Goal: Information Seeking & Learning: Learn about a topic

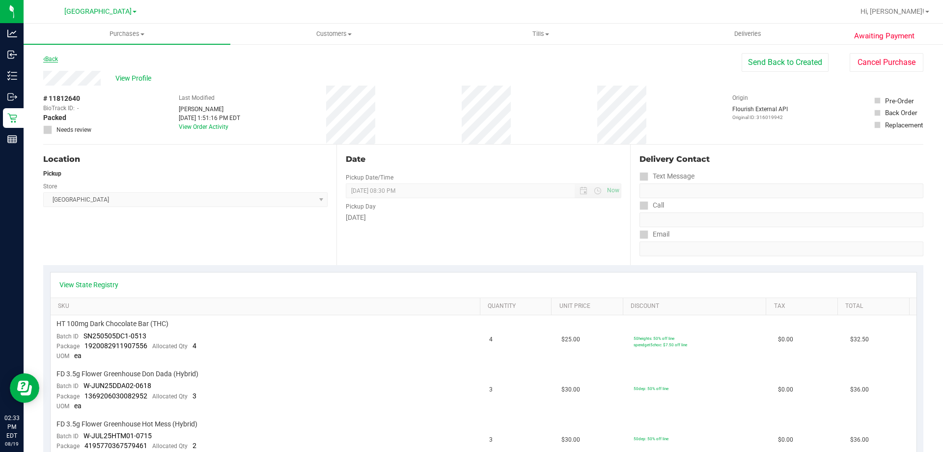
click at [46, 61] on link "Back" at bounding box center [50, 59] width 15 height 7
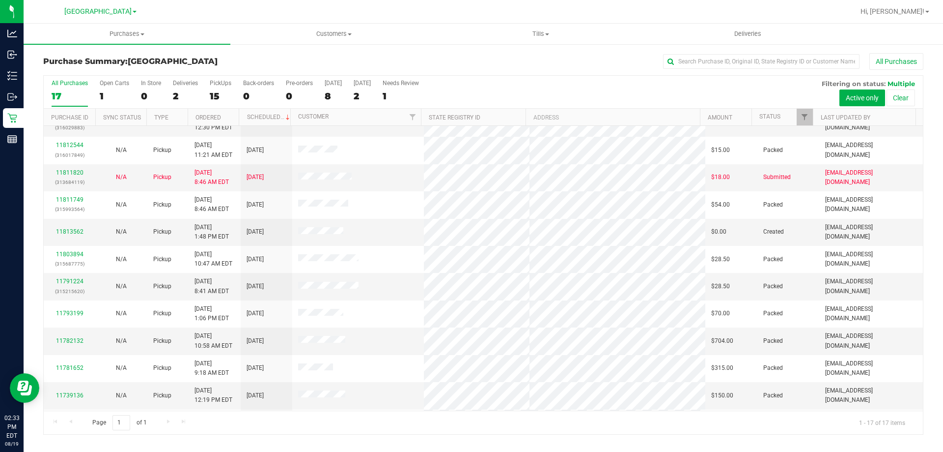
scroll to position [129, 0]
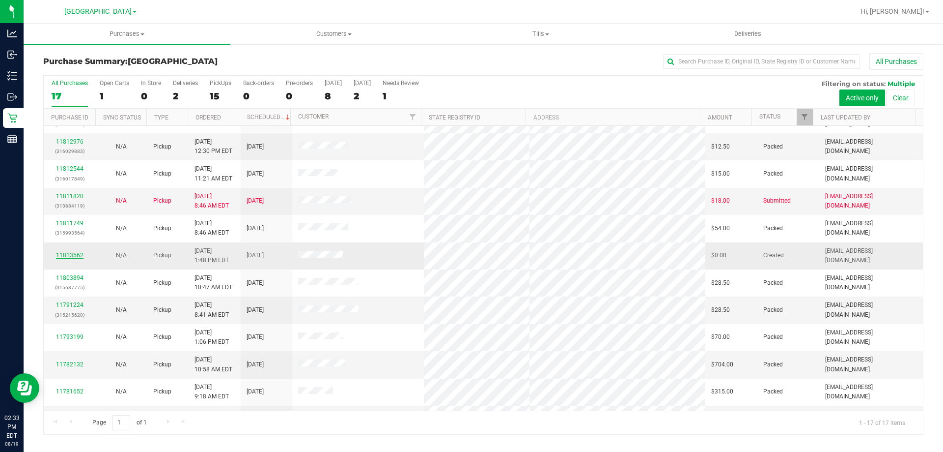
click at [65, 256] on link "11813562" at bounding box center [70, 255] width 28 height 7
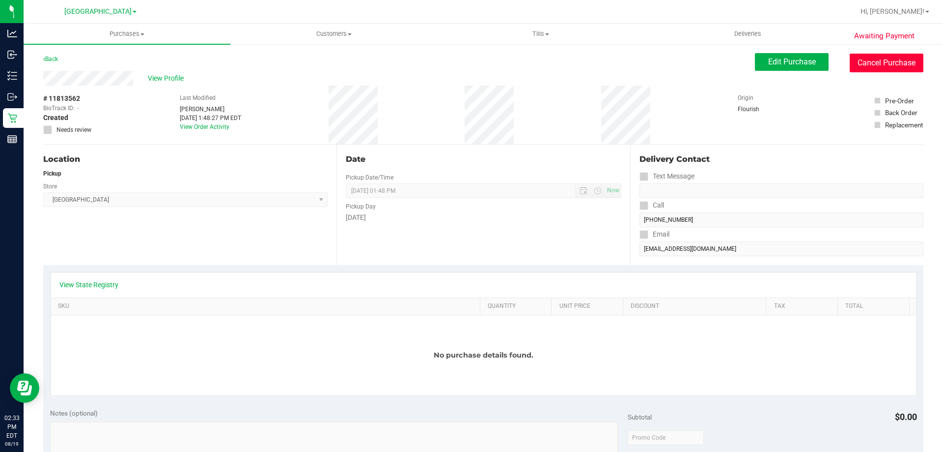
click at [886, 69] on button "Cancel Purchase" at bounding box center [887, 63] width 74 height 19
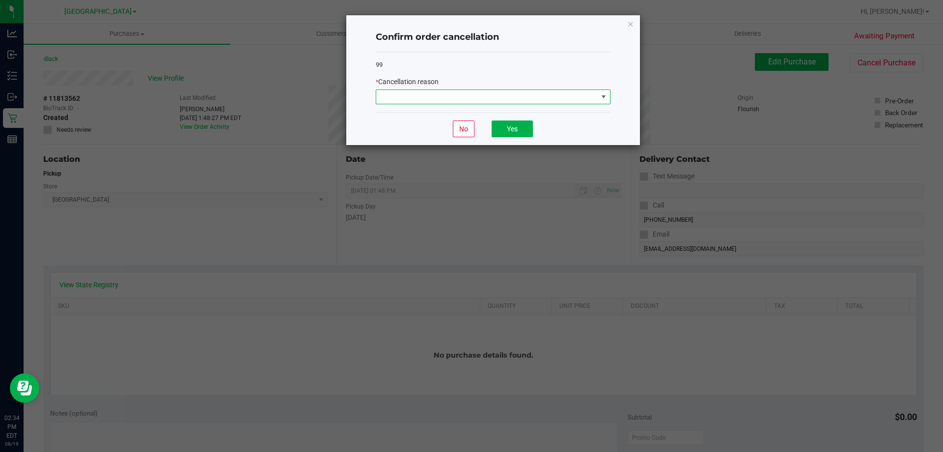
click at [489, 93] on span at bounding box center [487, 97] width 222 height 14
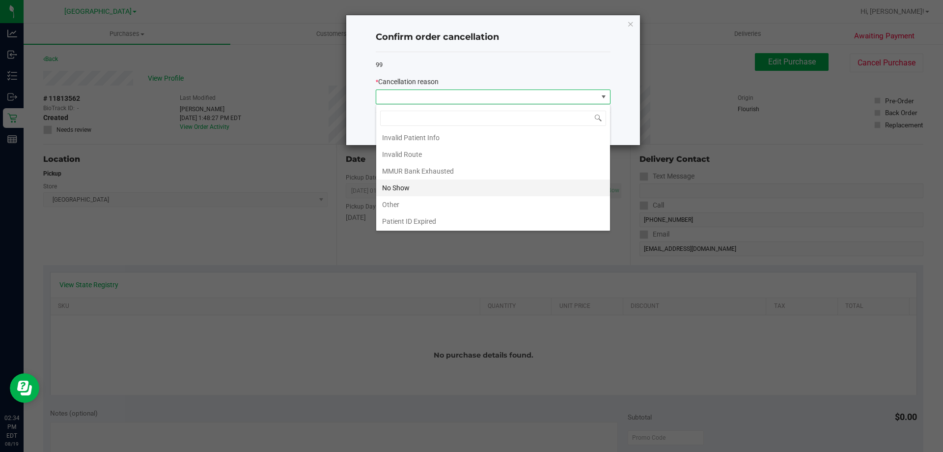
scroll to position [52, 0]
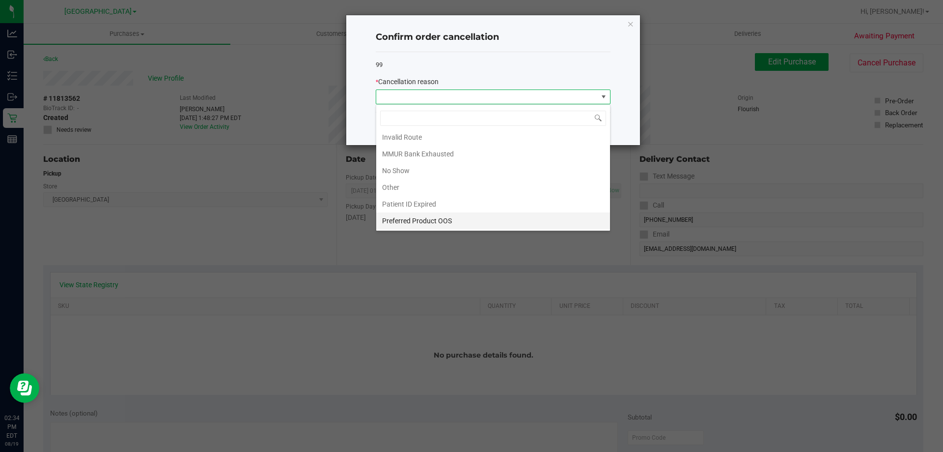
click at [443, 222] on li "Preferred Product OOS" at bounding box center [493, 220] width 234 height 17
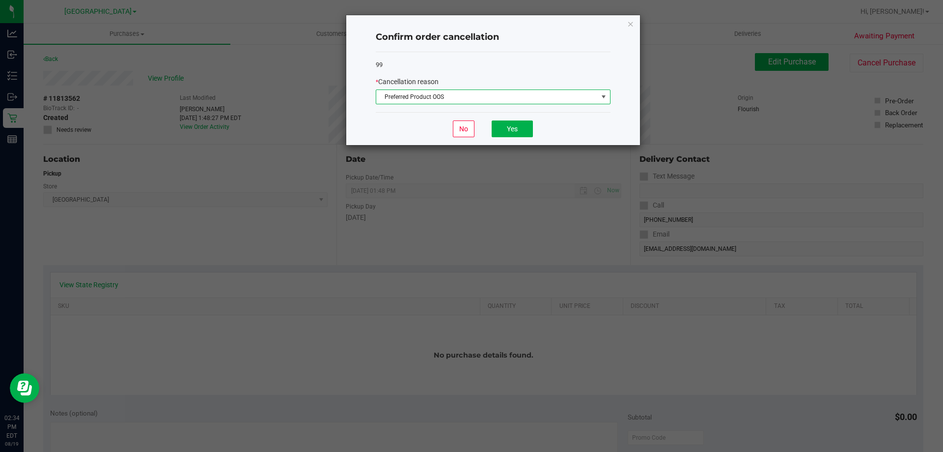
click at [506, 98] on span "Preferred Product OOS" at bounding box center [487, 97] width 222 height 14
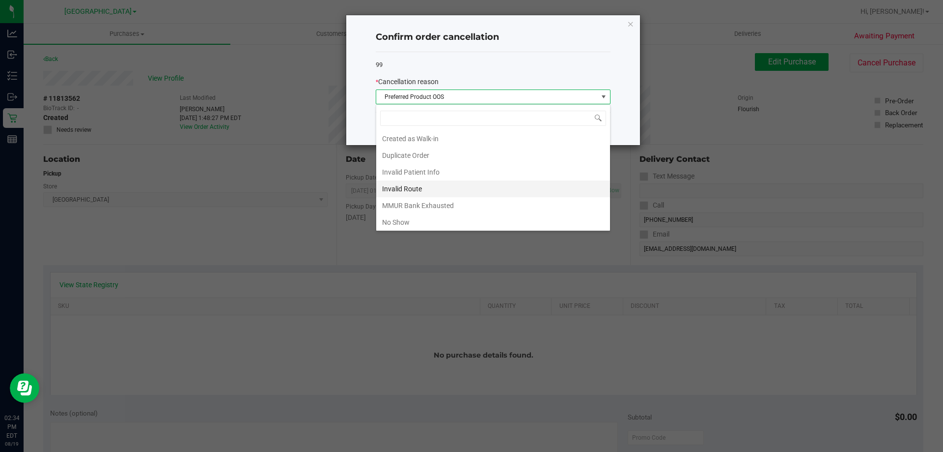
scroll to position [0, 0]
click at [434, 158] on li "Duplicate Order" at bounding box center [493, 155] width 234 height 17
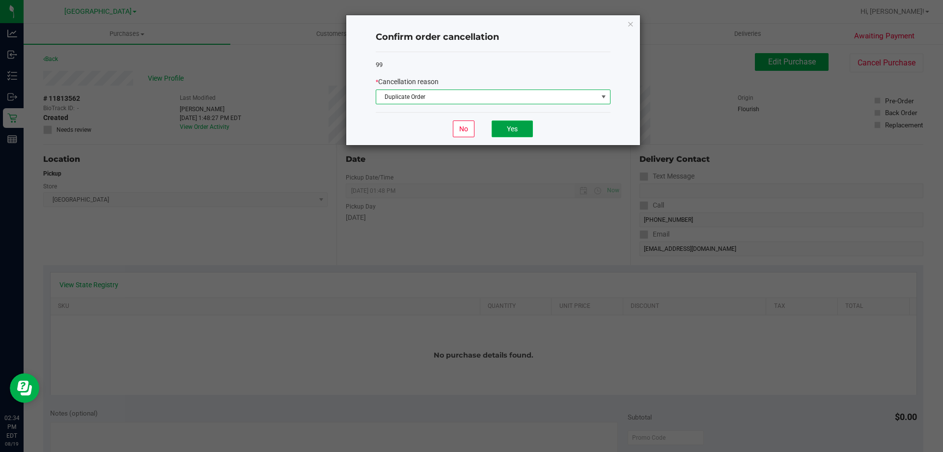
click at [501, 126] on button "Yes" at bounding box center [512, 128] width 41 height 17
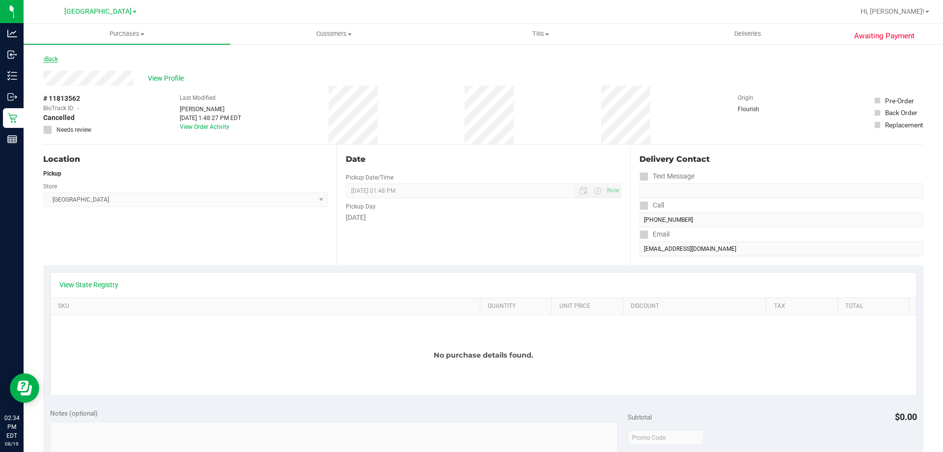
click at [53, 60] on link "Back" at bounding box center [50, 59] width 15 height 7
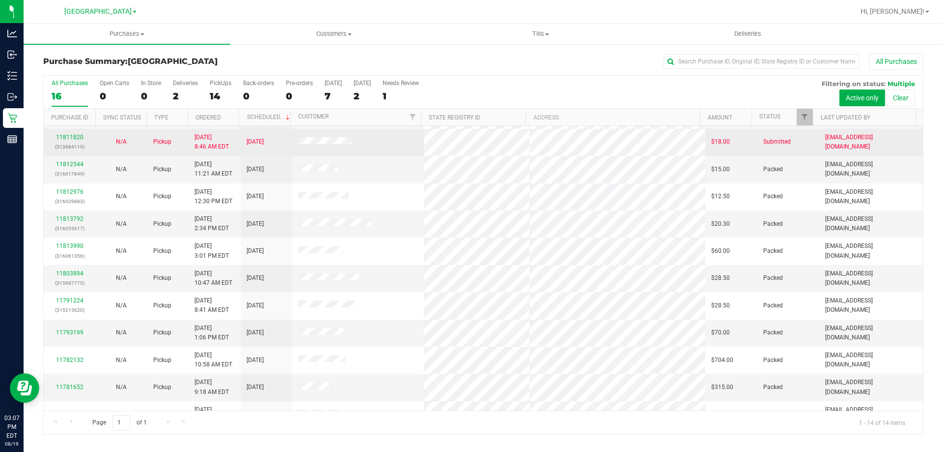
scroll to position [96, 0]
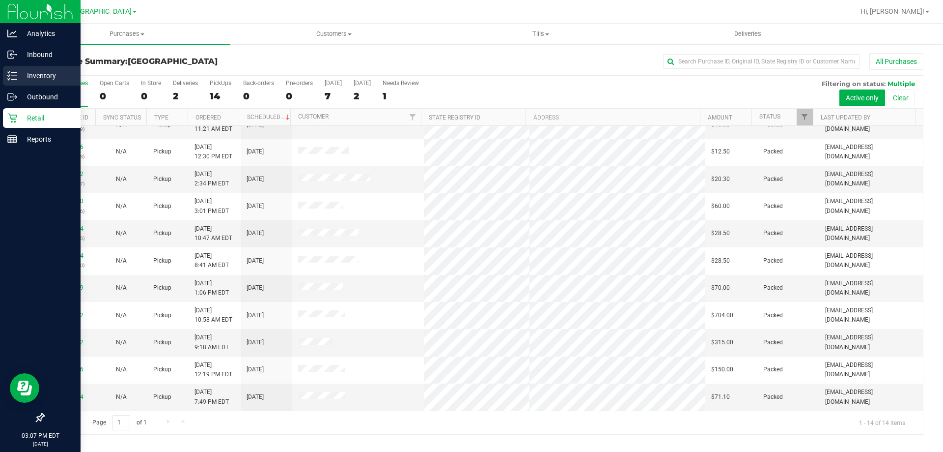
click at [21, 74] on p "Inventory" at bounding box center [46, 76] width 59 height 12
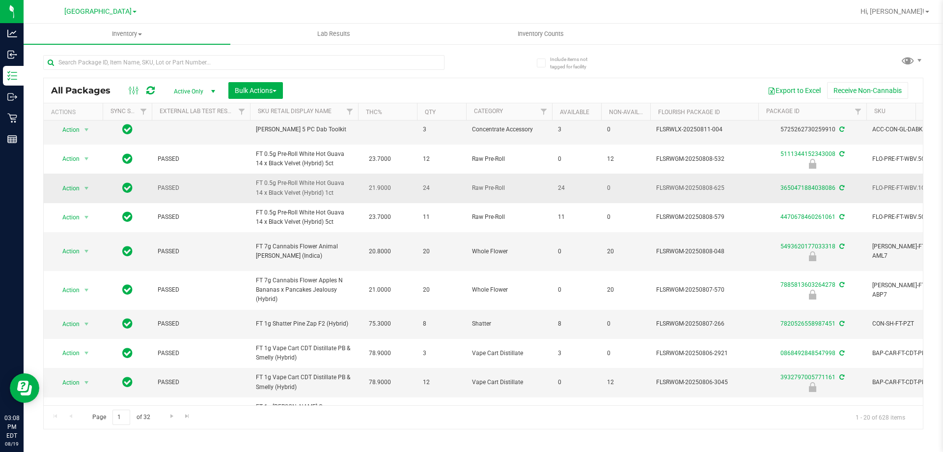
scroll to position [347, 0]
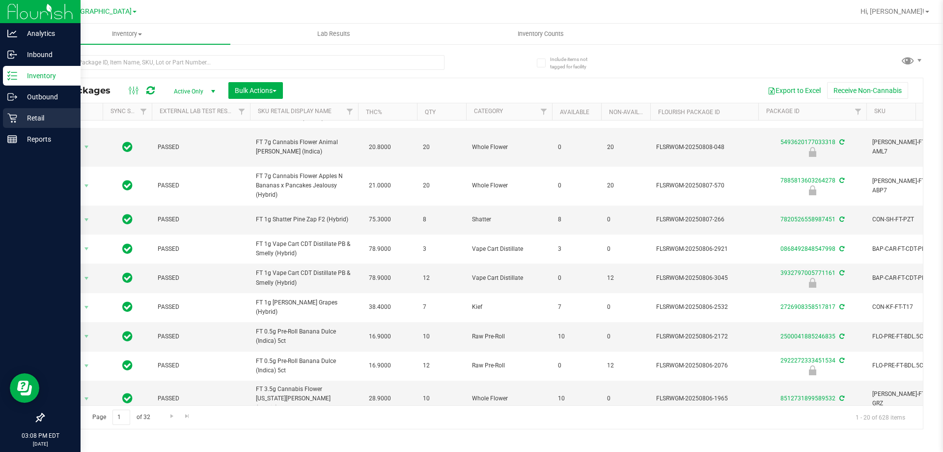
click at [25, 116] on p "Retail" at bounding box center [46, 118] width 59 height 12
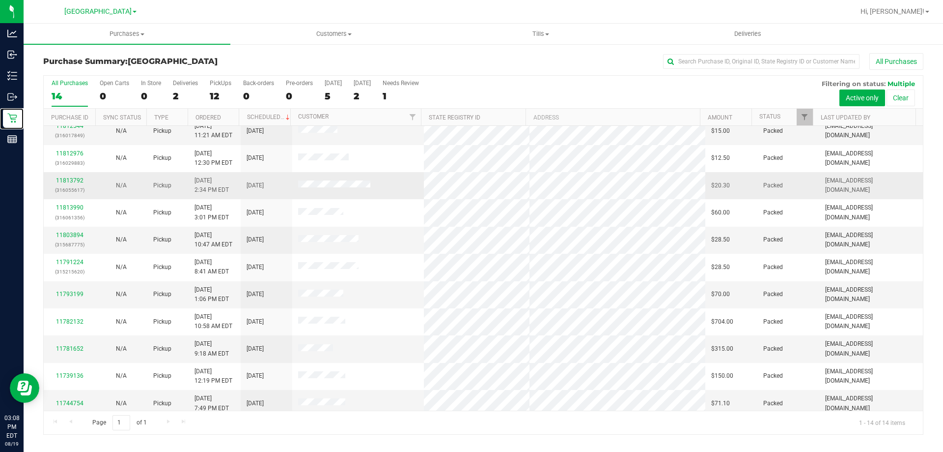
scroll to position [96, 0]
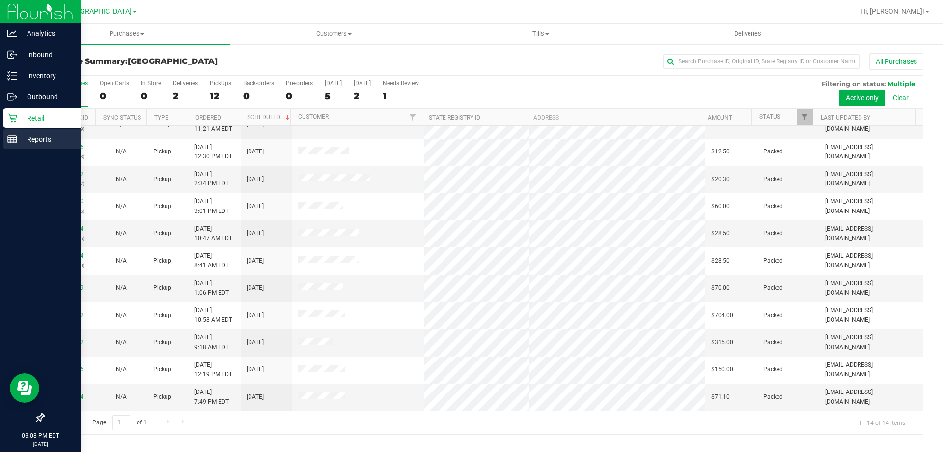
click at [6, 143] on div "Reports" at bounding box center [42, 139] width 78 height 20
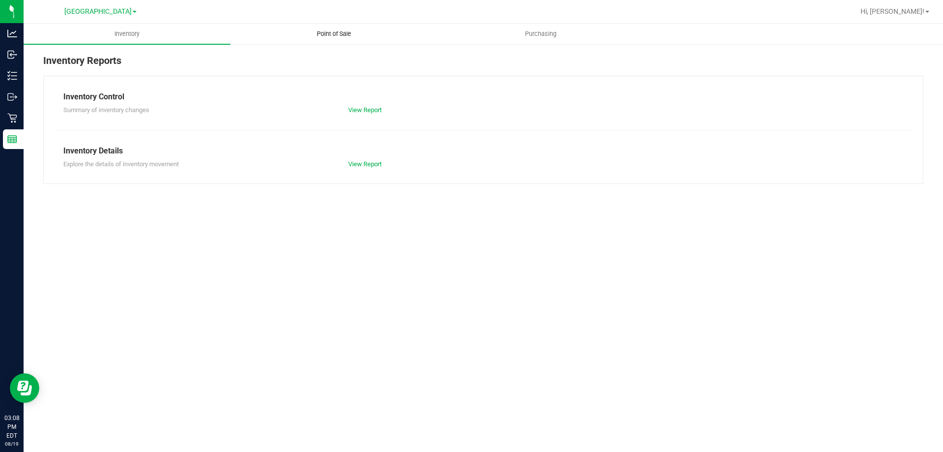
click at [314, 33] on span "Point of Sale" at bounding box center [334, 33] width 61 height 9
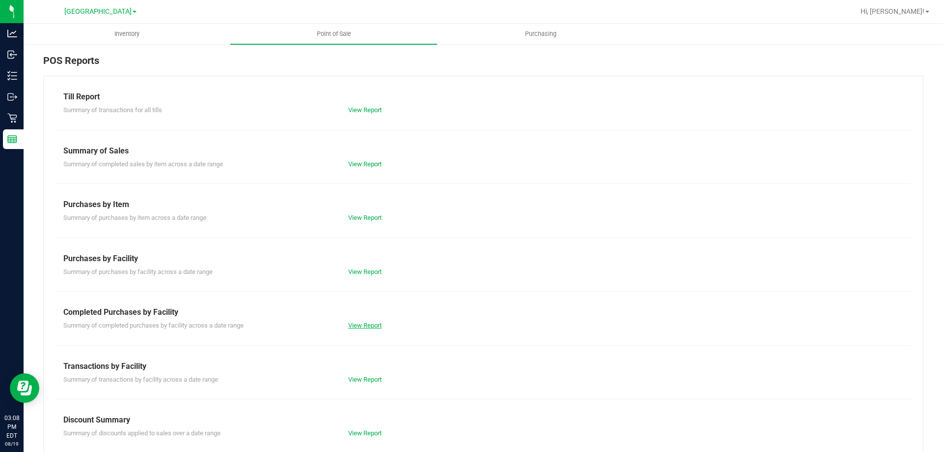
click at [356, 326] on link "View Report" at bounding box center [364, 324] width 33 height 7
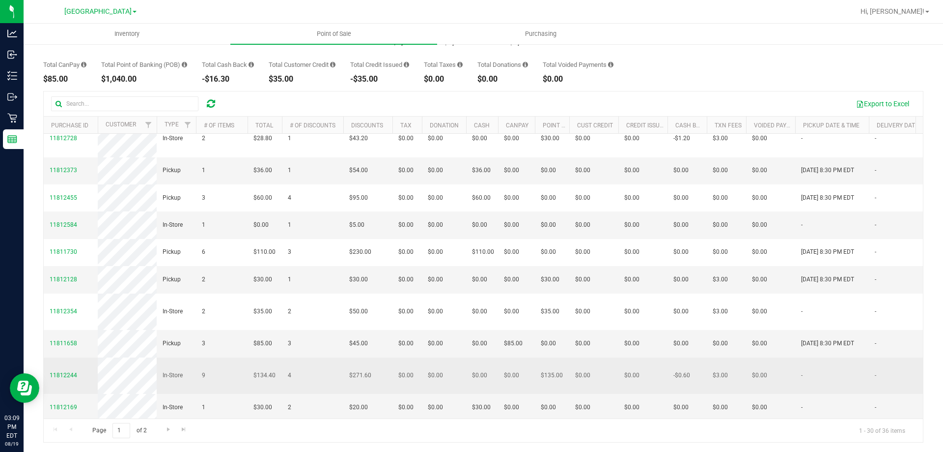
scroll to position [74, 0]
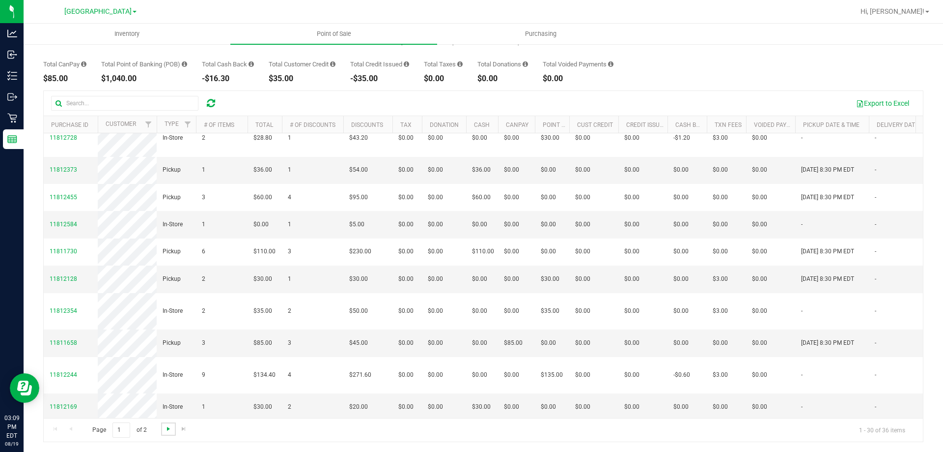
click at [170, 427] on span "Go to the next page" at bounding box center [169, 429] width 8 height 8
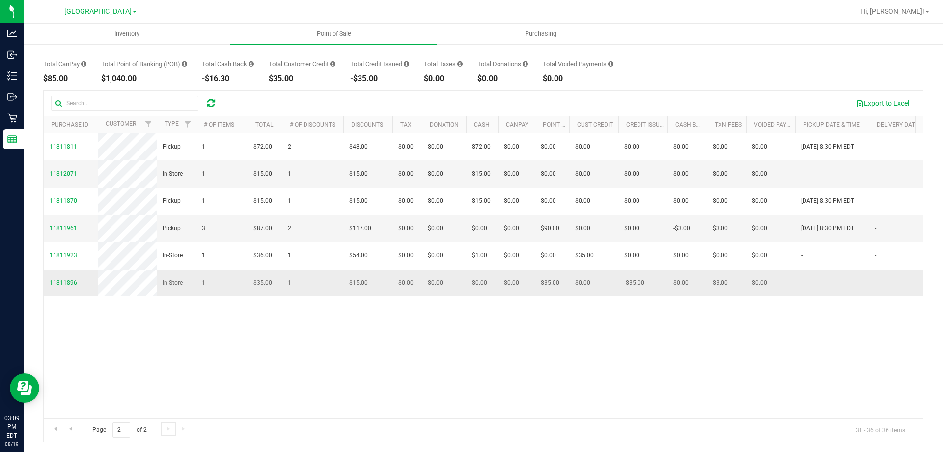
scroll to position [0, 0]
click at [72, 429] on span "Go to the previous page" at bounding box center [71, 429] width 8 height 8
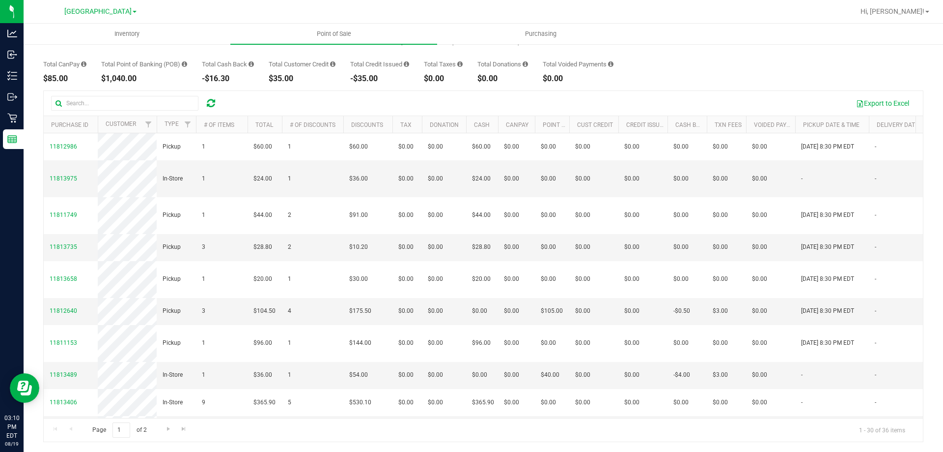
click at [274, 102] on div "Export to Excel" at bounding box center [571, 103] width 690 height 17
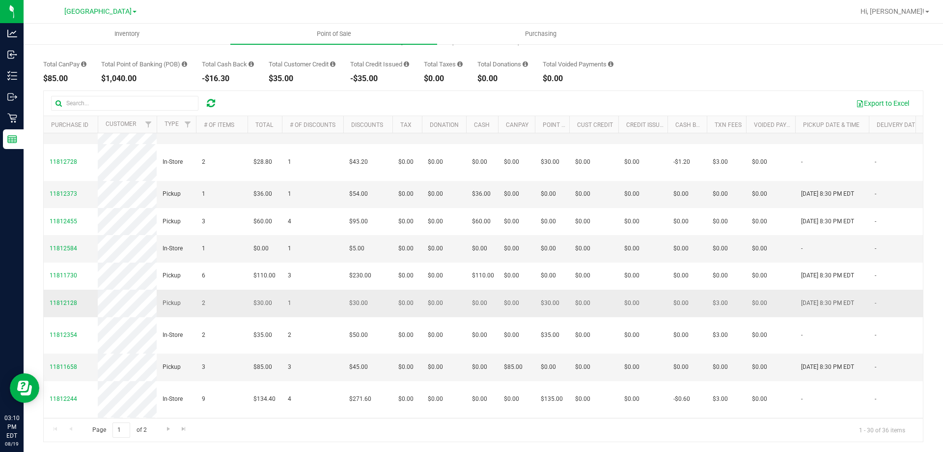
scroll to position [690, 0]
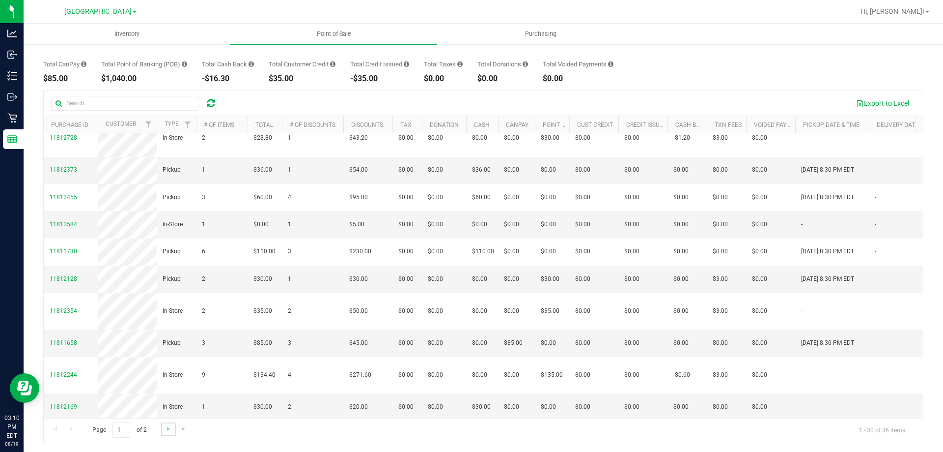
click at [163, 428] on link "Go to the next page" at bounding box center [168, 428] width 14 height 13
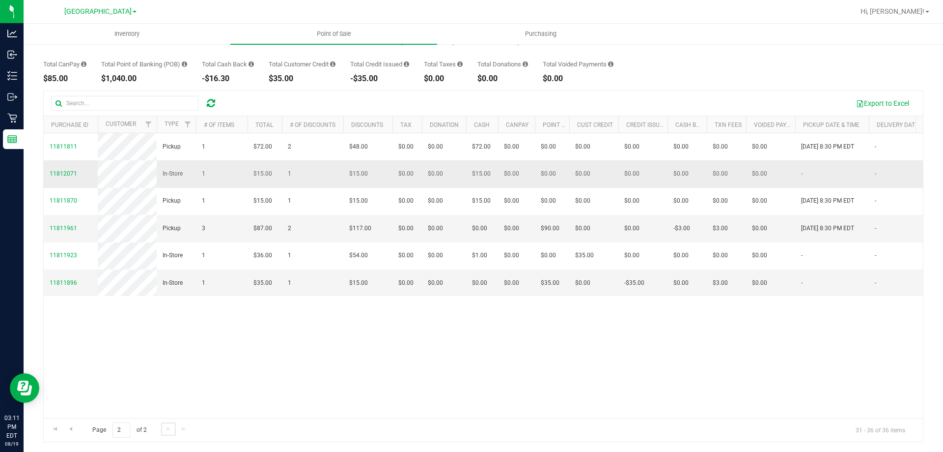
scroll to position [0, 0]
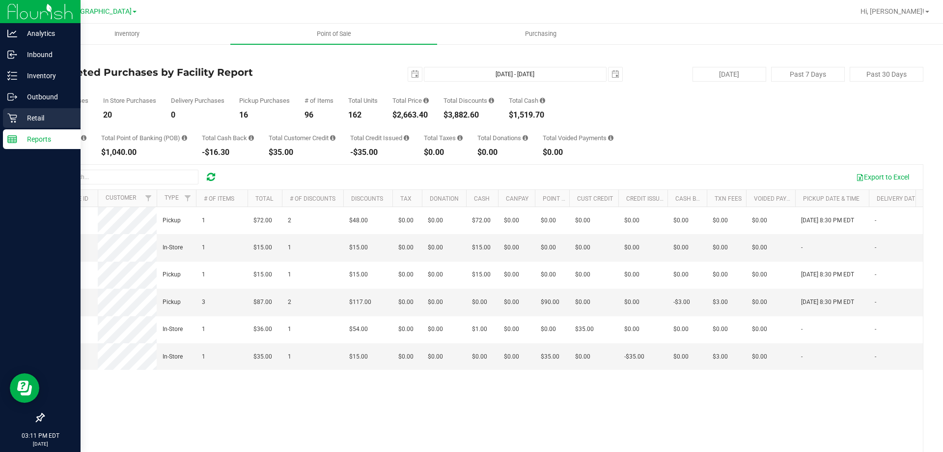
click at [12, 116] on icon at bounding box center [12, 118] width 10 height 10
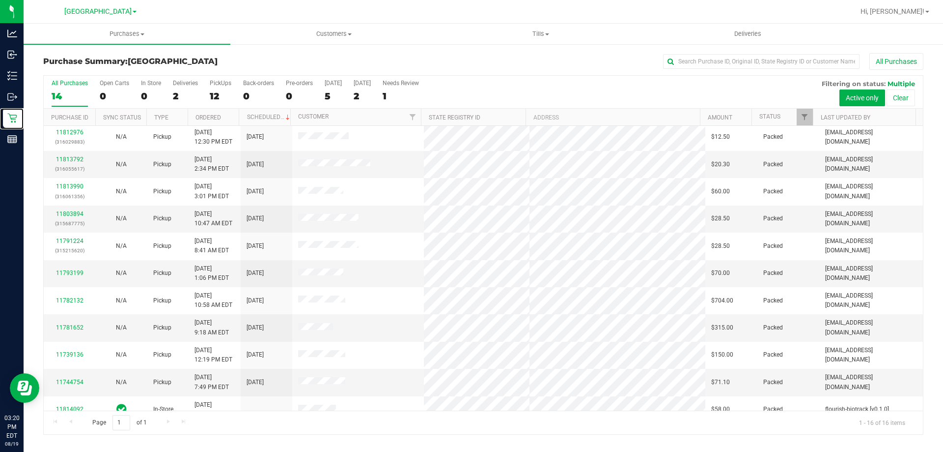
scroll to position [151, 0]
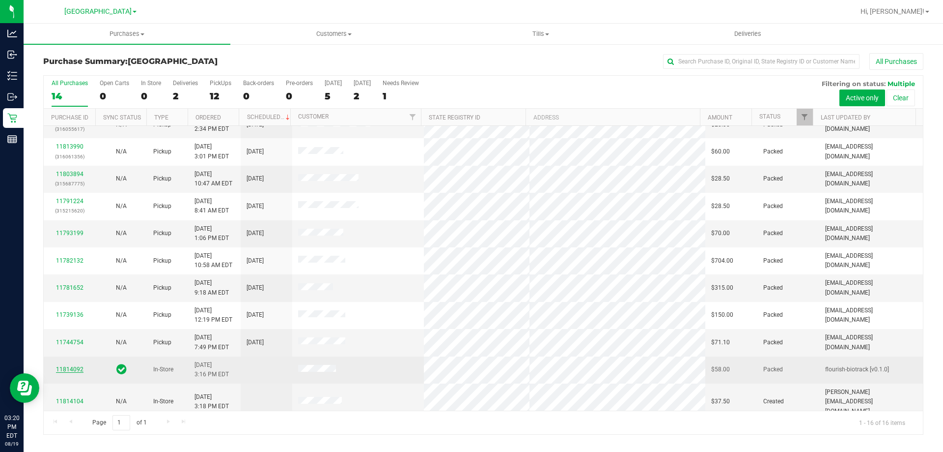
click at [76, 370] on link "11814092" at bounding box center [70, 369] width 28 height 7
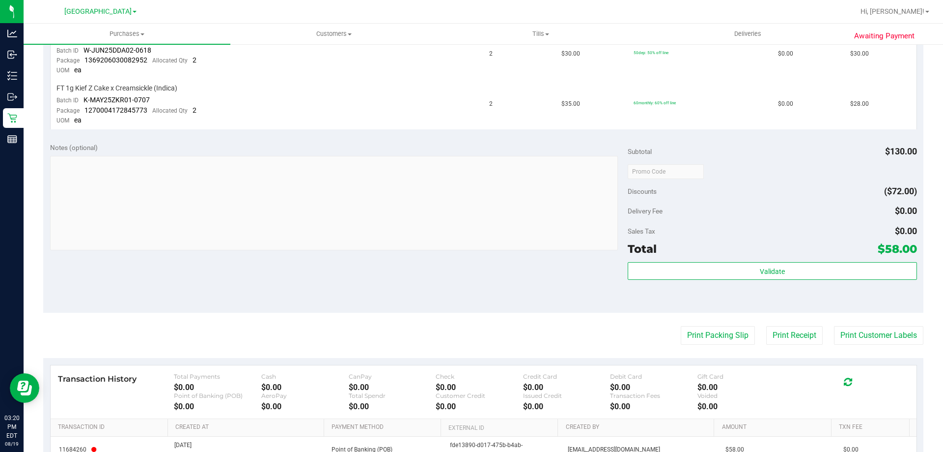
scroll to position [398, 0]
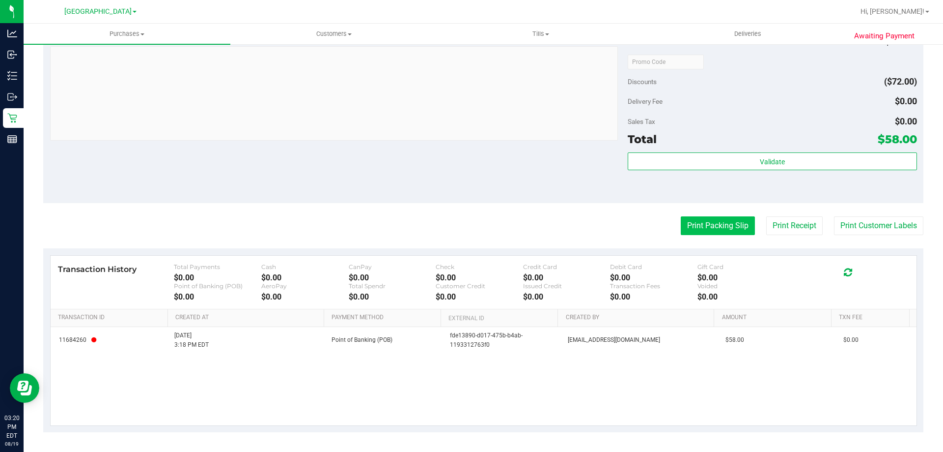
click at [703, 220] on button "Print Packing Slip" at bounding box center [718, 225] width 74 height 19
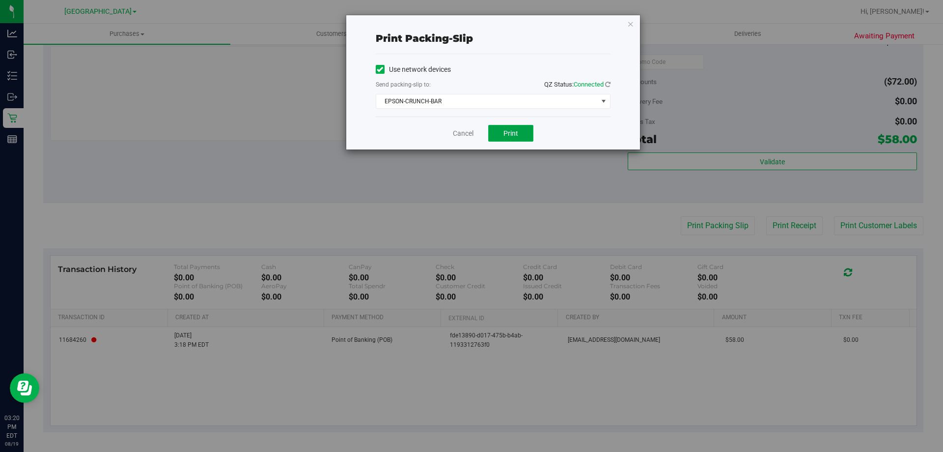
click at [515, 137] on button "Print" at bounding box center [510, 133] width 45 height 17
click at [460, 132] on link "Cancel" at bounding box center [463, 133] width 21 height 10
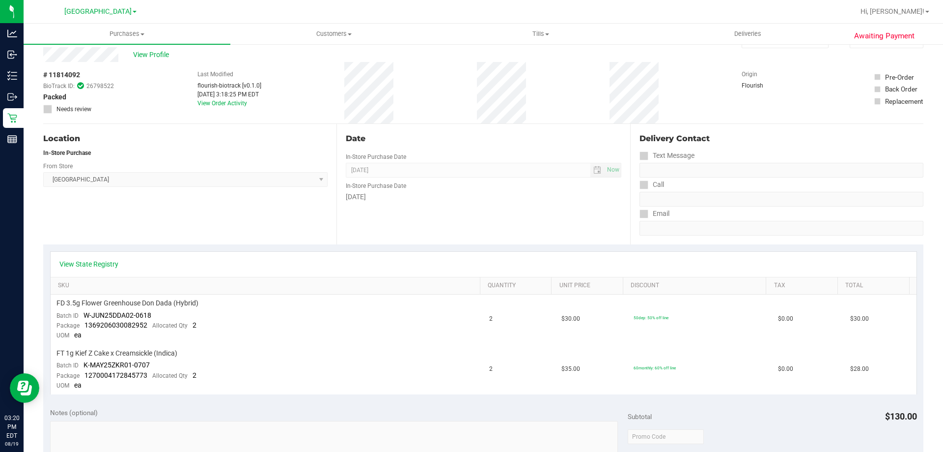
scroll to position [0, 0]
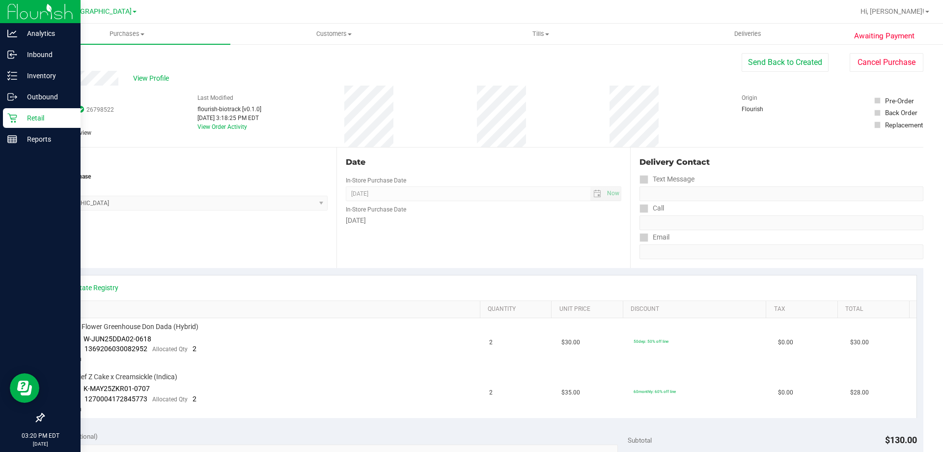
click at [20, 128] on link "Retail" at bounding box center [40, 118] width 81 height 21
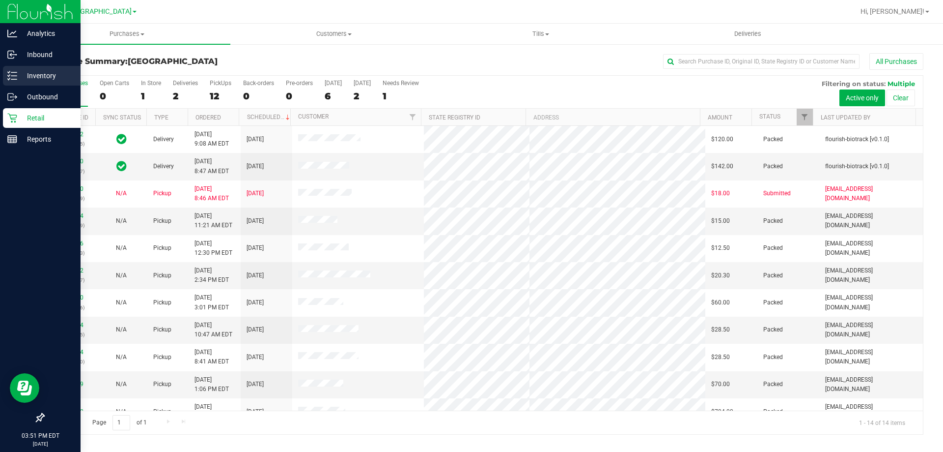
click at [4, 79] on div "Inventory" at bounding box center [42, 76] width 78 height 20
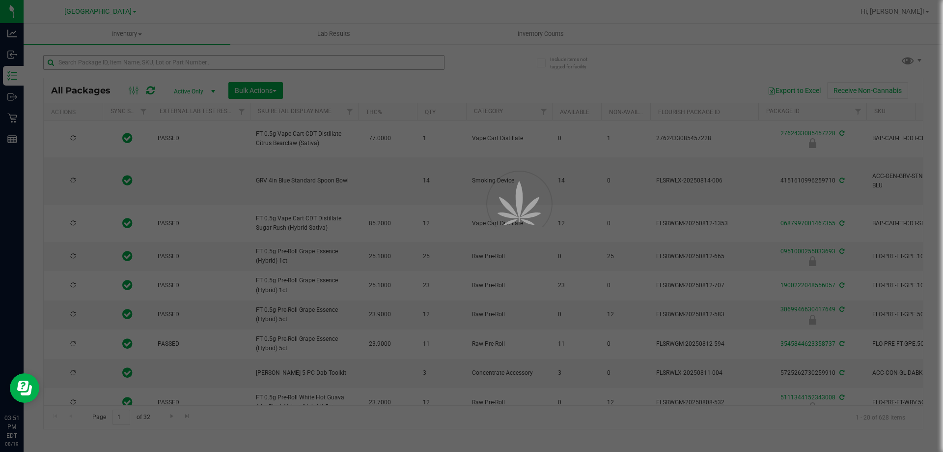
click at [193, 58] on div at bounding box center [471, 226] width 943 height 452
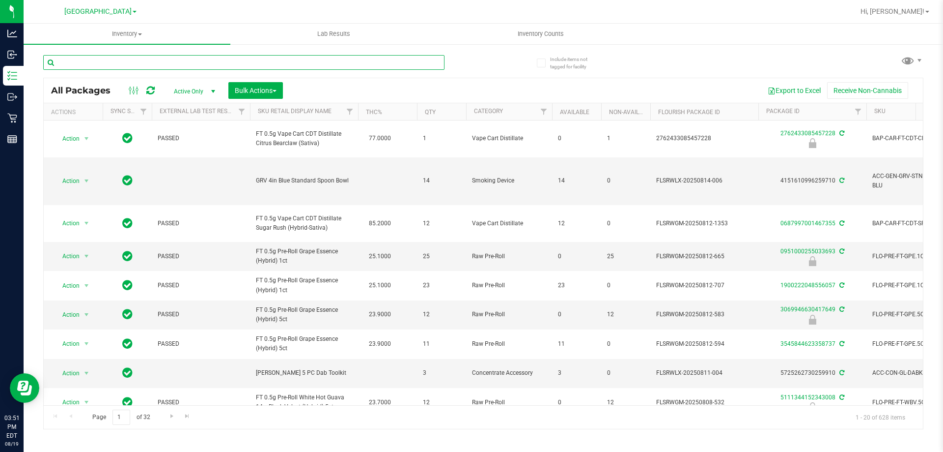
click at [188, 61] on input "text" at bounding box center [243, 62] width 401 height 15
type input "ddf"
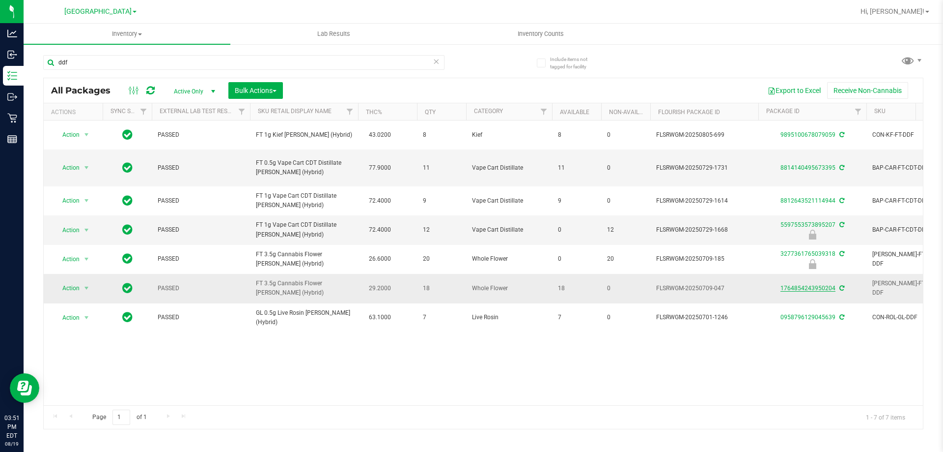
click at [804, 289] on link "1764854243950204" at bounding box center [808, 287] width 55 height 7
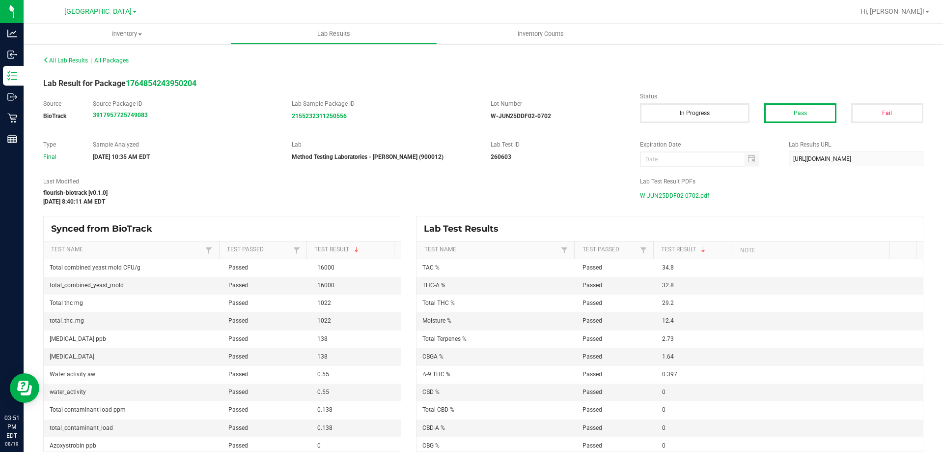
drag, startPoint x: 675, startPoint y: 195, endPoint x: 664, endPoint y: 198, distance: 10.6
click at [664, 198] on span "W-JUN25DDF02-0702.pdf" at bounding box center [674, 195] width 69 height 15
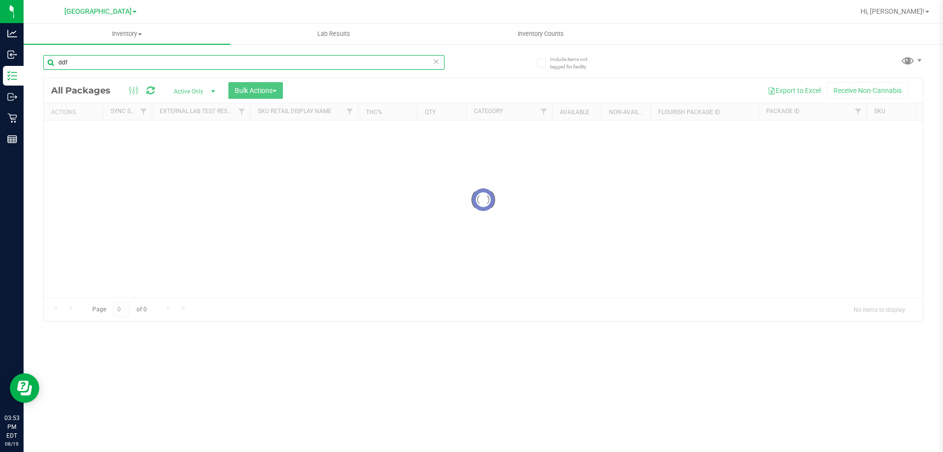
click at [185, 58] on div "Inventory All packages All inventory Waste log Create inventory Lab Results Inv…" at bounding box center [484, 238] width 920 height 428
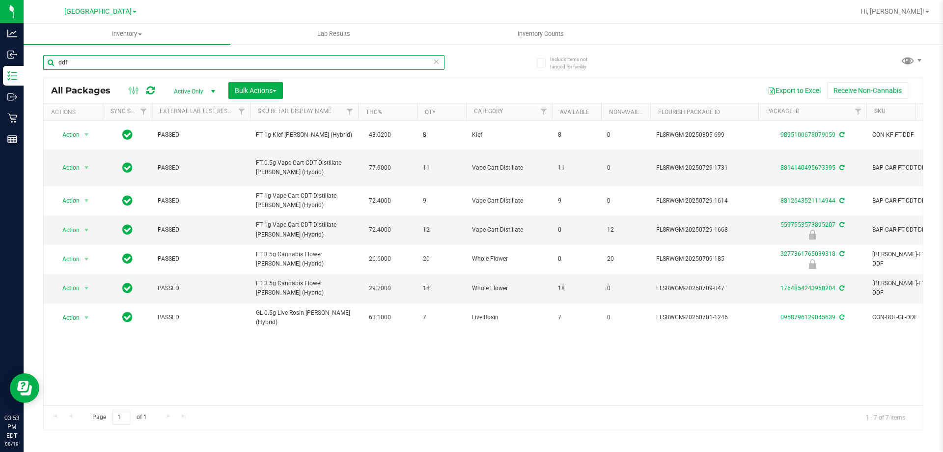
click at [183, 59] on input "ddf" at bounding box center [243, 62] width 401 height 15
type input "fic"
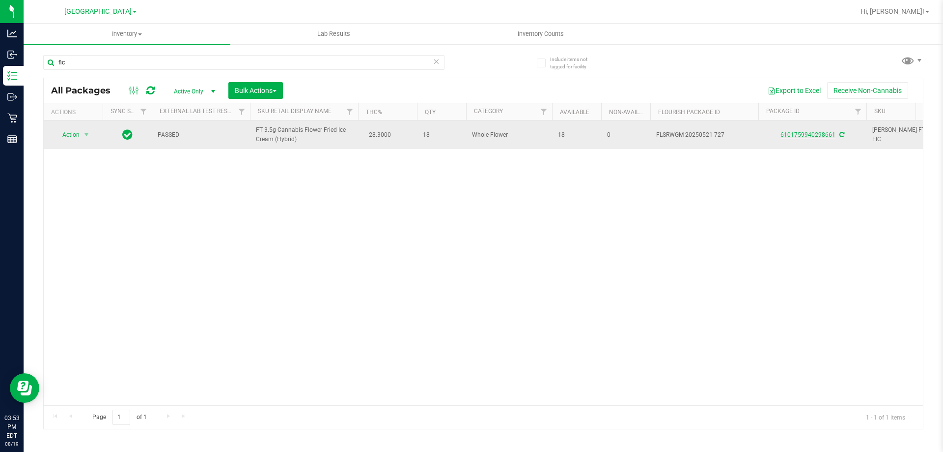
click at [787, 134] on link "6101759940298661" at bounding box center [808, 134] width 55 height 7
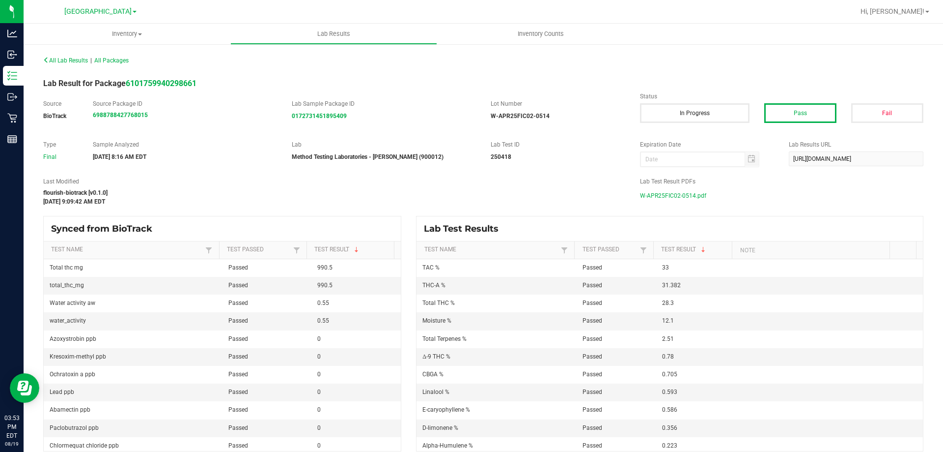
click at [687, 194] on span "W-APR25FIC02-0514.pdf" at bounding box center [673, 195] width 66 height 15
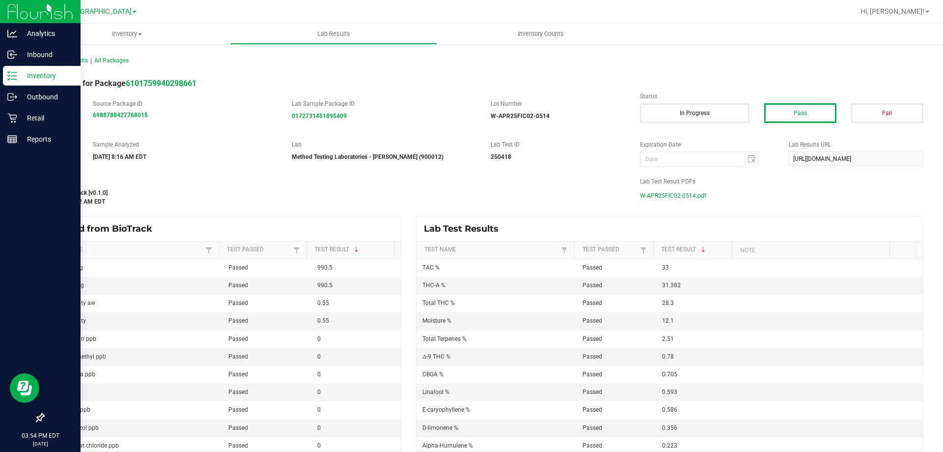
click at [7, 73] on div "Inventory" at bounding box center [42, 76] width 78 height 20
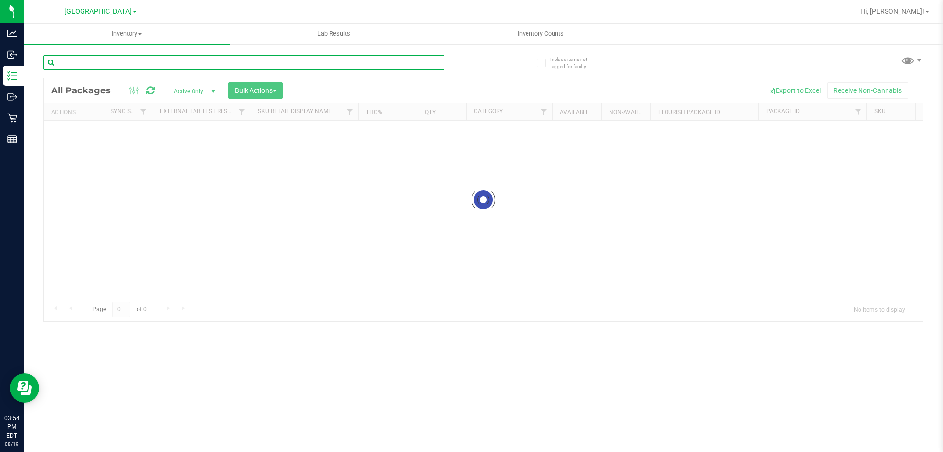
click at [206, 57] on div "Inventory All packages All inventory Waste log Create inventory Lab Results Inv…" at bounding box center [484, 238] width 920 height 428
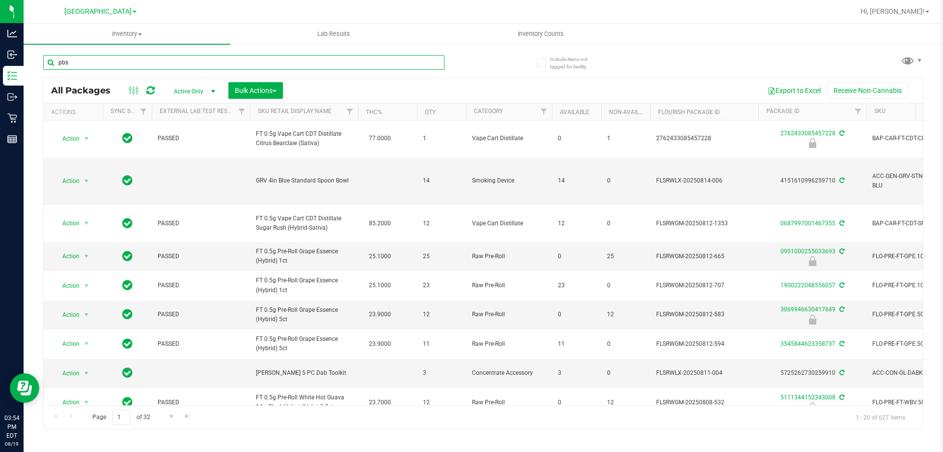
type input "pbs"
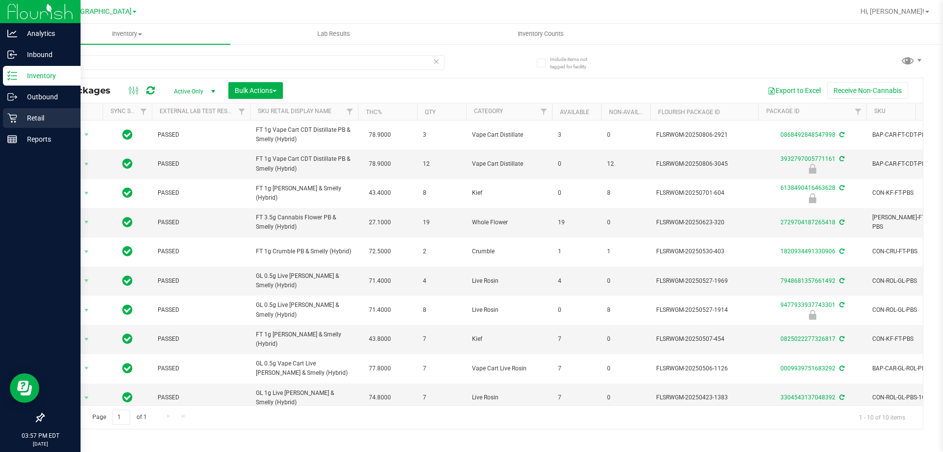
click at [17, 117] on icon at bounding box center [12, 118] width 10 height 10
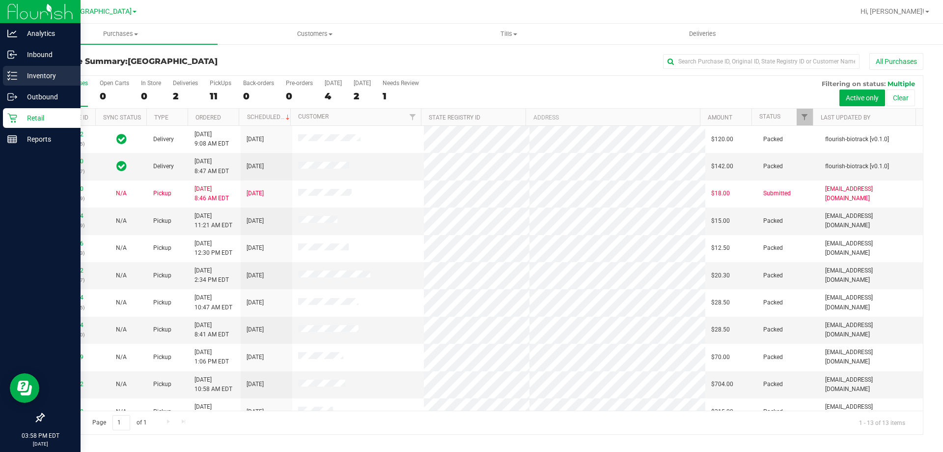
click at [22, 77] on p "Inventory" at bounding box center [46, 76] width 59 height 12
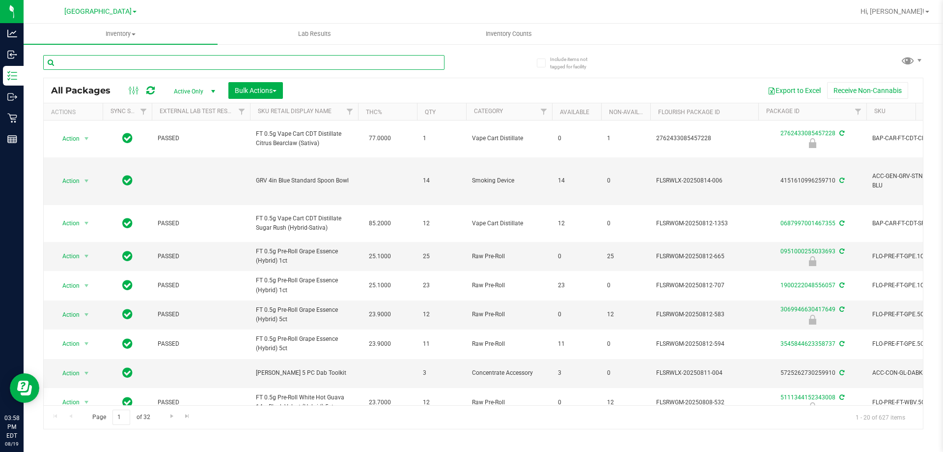
click at [120, 63] on input "text" at bounding box center [243, 62] width 401 height 15
type input "pbs"
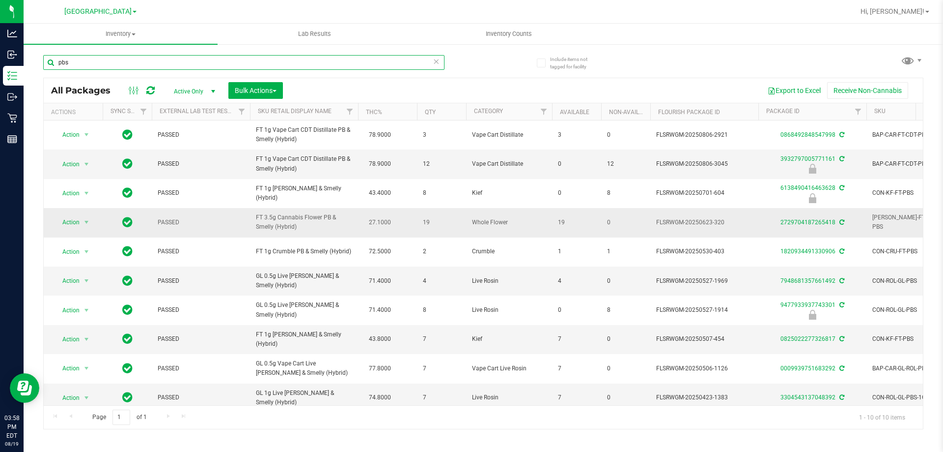
scroll to position [14, 0]
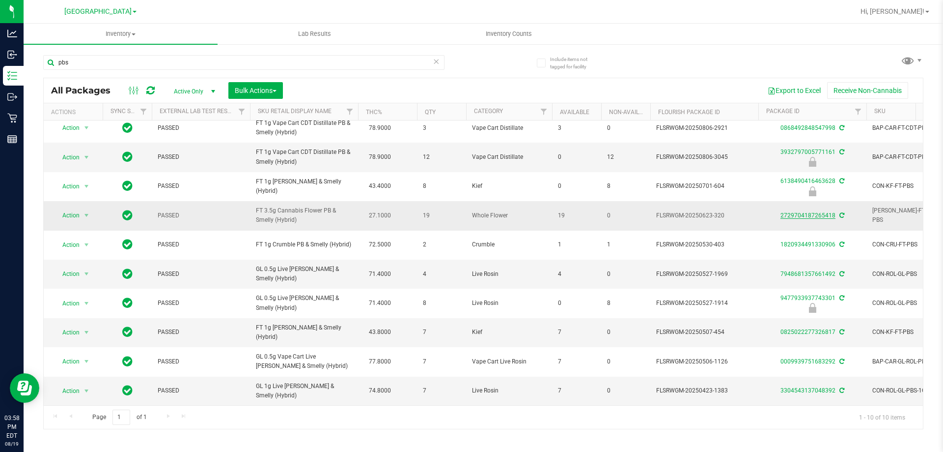
click at [825, 212] on link "2729704187265418" at bounding box center [808, 215] width 55 height 7
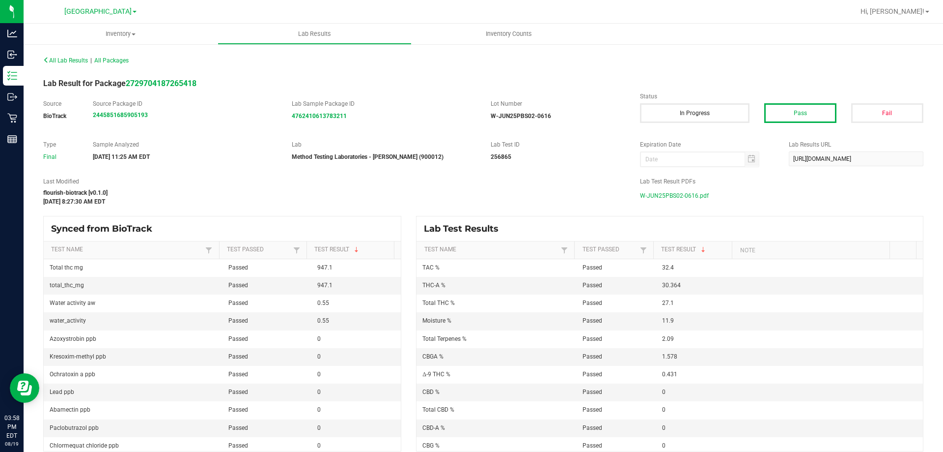
click at [698, 194] on span "W-JUN25PBS02-0616.pdf" at bounding box center [674, 195] width 69 height 15
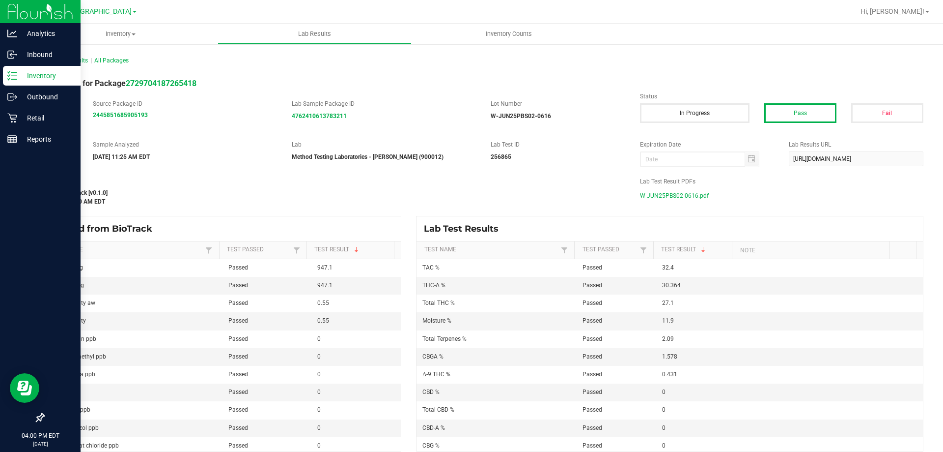
click at [11, 75] on icon at bounding box center [12, 76] width 10 height 10
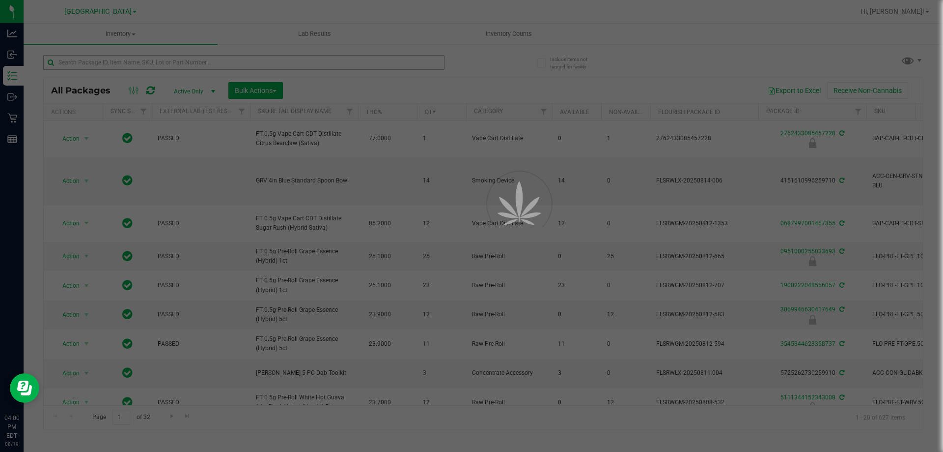
click at [163, 60] on div at bounding box center [471, 226] width 943 height 452
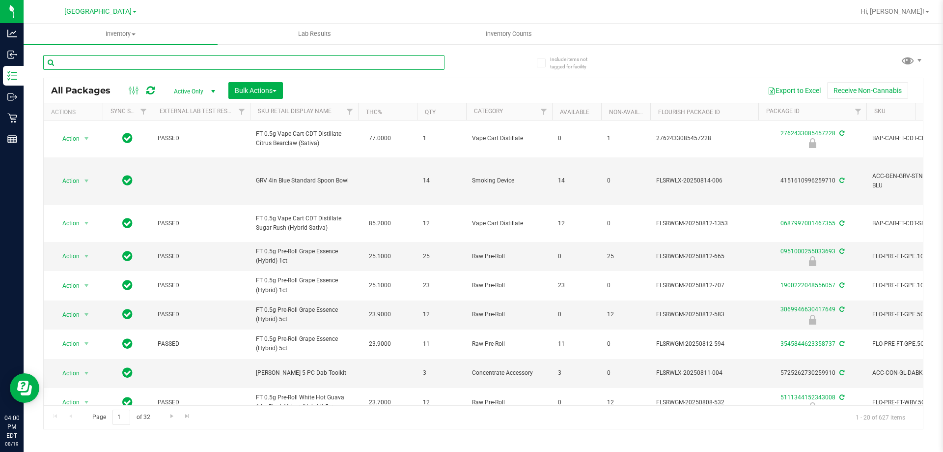
click at [163, 60] on input "text" at bounding box center [243, 62] width 401 height 15
type input "007up"
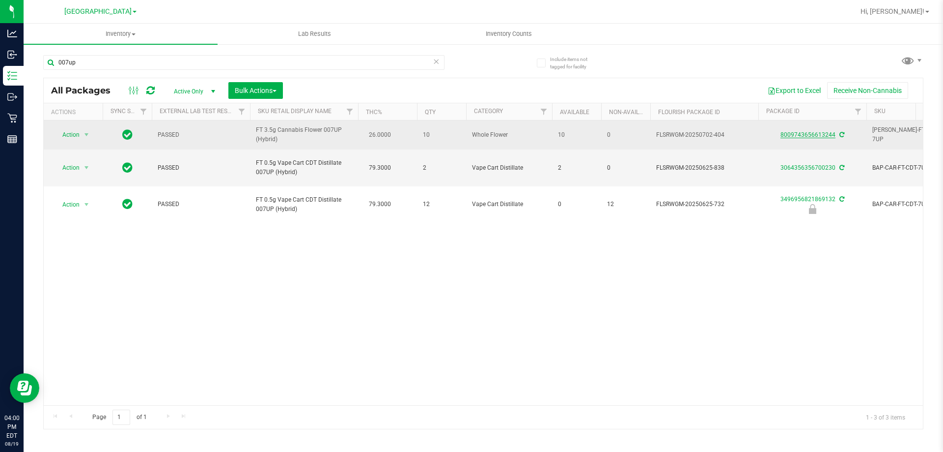
click at [803, 137] on link "8009743656613244" at bounding box center [808, 134] width 55 height 7
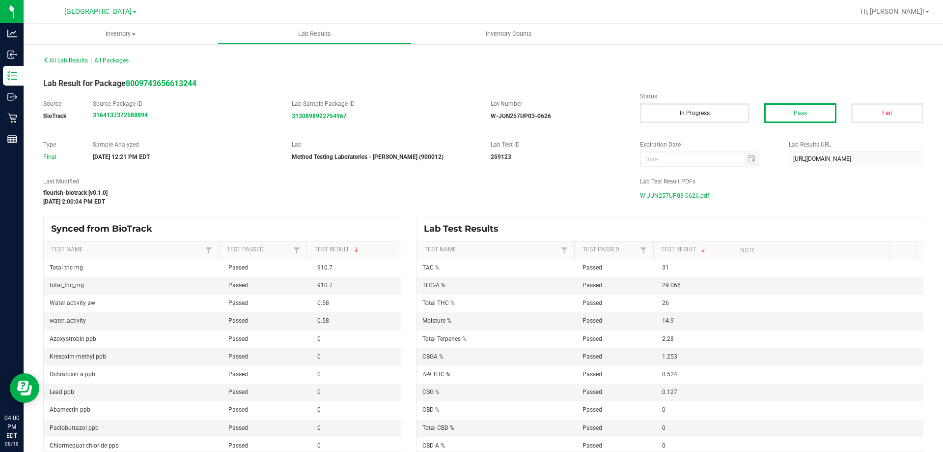
click at [687, 193] on span "W-JUN257UP03-0626.pdf" at bounding box center [674, 195] width 69 height 15
click at [8, 120] on icon at bounding box center [12, 118] width 10 height 10
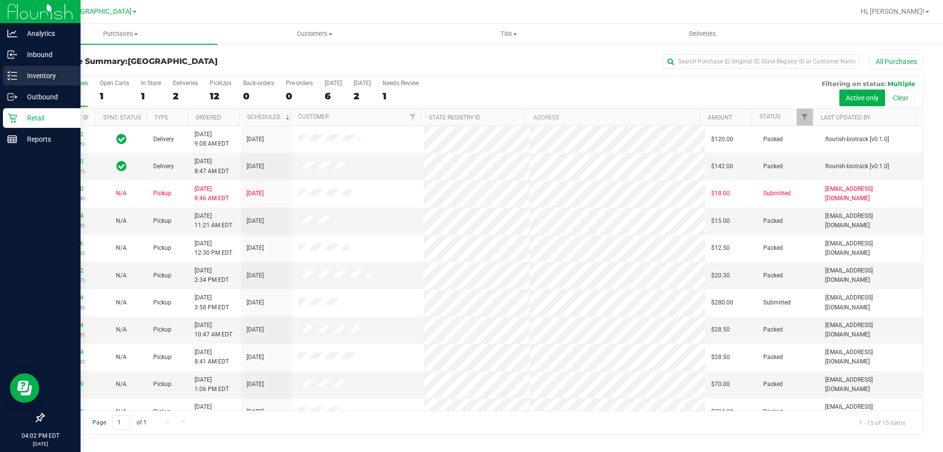
click at [18, 70] on p "Inventory" at bounding box center [46, 76] width 59 height 12
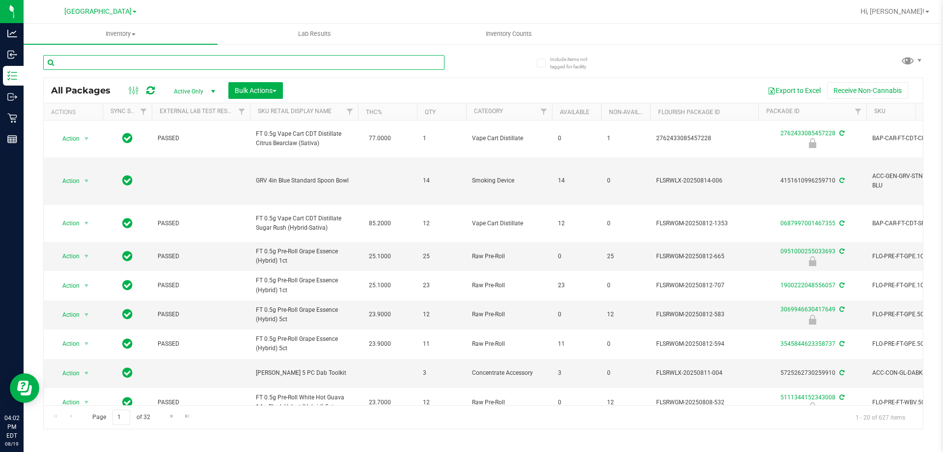
click at [114, 66] on input "text" at bounding box center [243, 62] width 401 height 15
type input "animal [PERSON_NAME]"
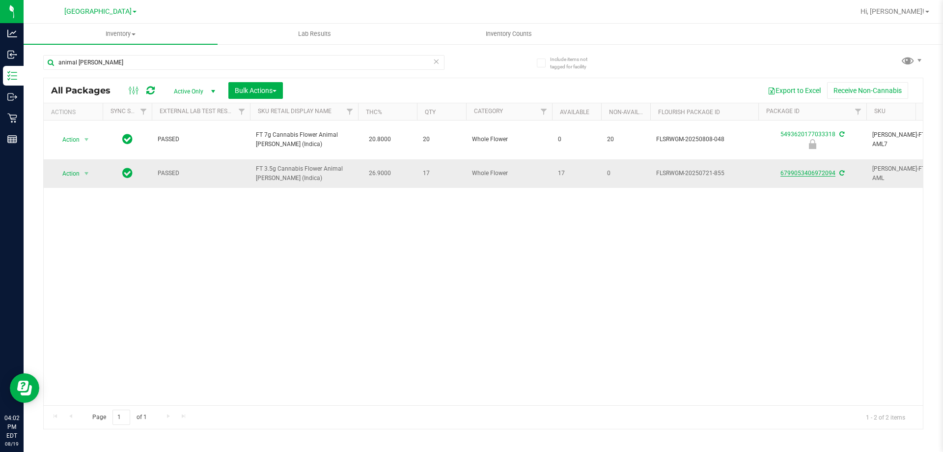
click at [802, 170] on link "6799053406972094" at bounding box center [808, 173] width 55 height 7
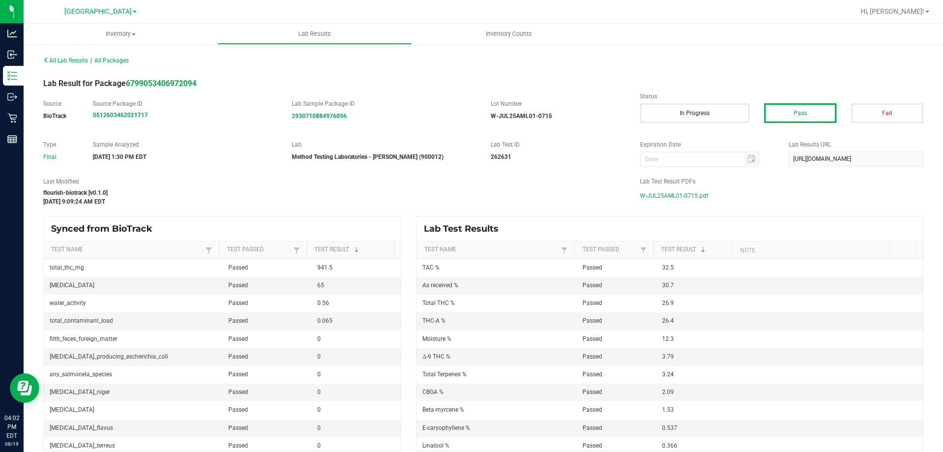
click at [680, 200] on span "W-JUL25AML01-0715.pdf" at bounding box center [674, 195] width 68 height 15
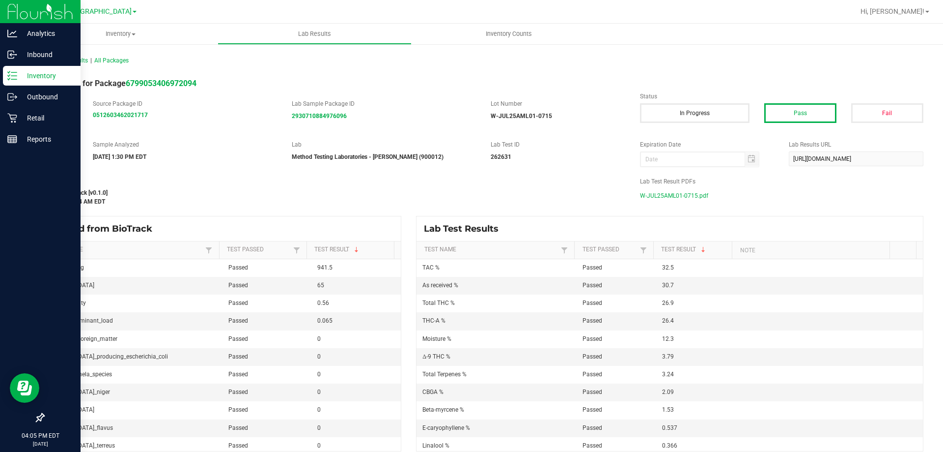
click at [38, 78] on p "Inventory" at bounding box center [46, 76] width 59 height 12
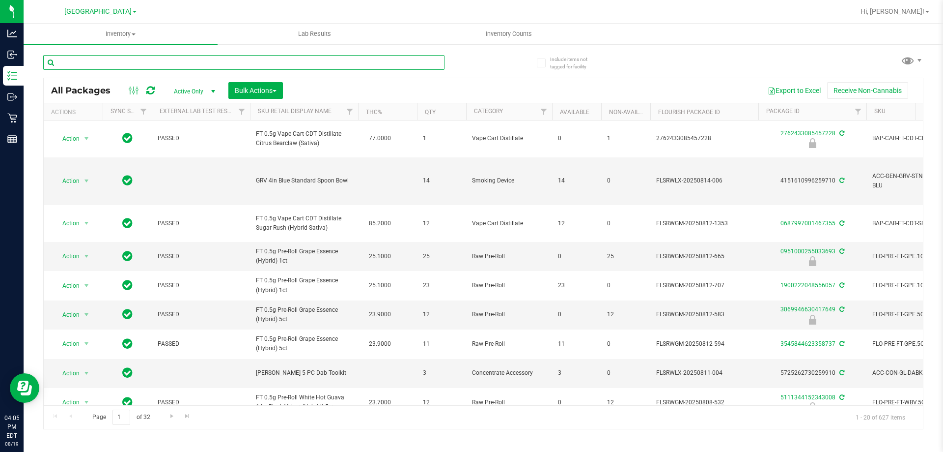
click at [171, 65] on input "text" at bounding box center [243, 62] width 401 height 15
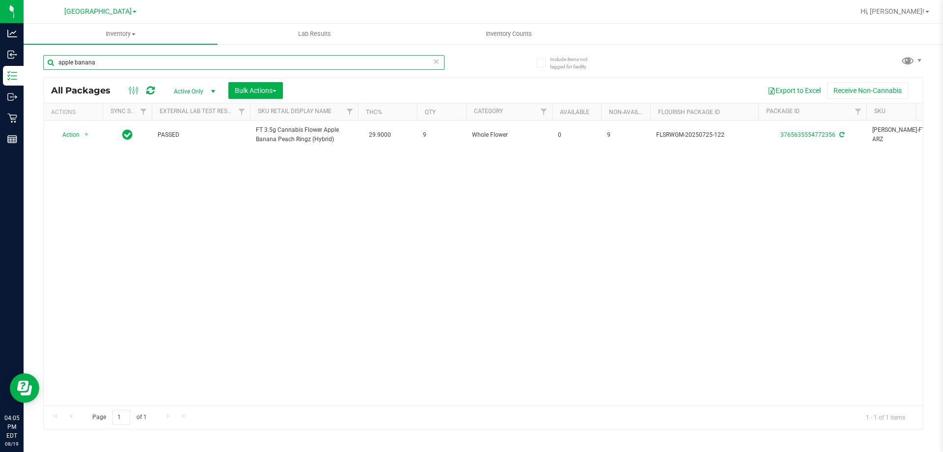
drag, startPoint x: 110, startPoint y: 58, endPoint x: 73, endPoint y: 59, distance: 36.4
click at [73, 59] on input "apple banana" at bounding box center [243, 62] width 401 height 15
type input "apple"
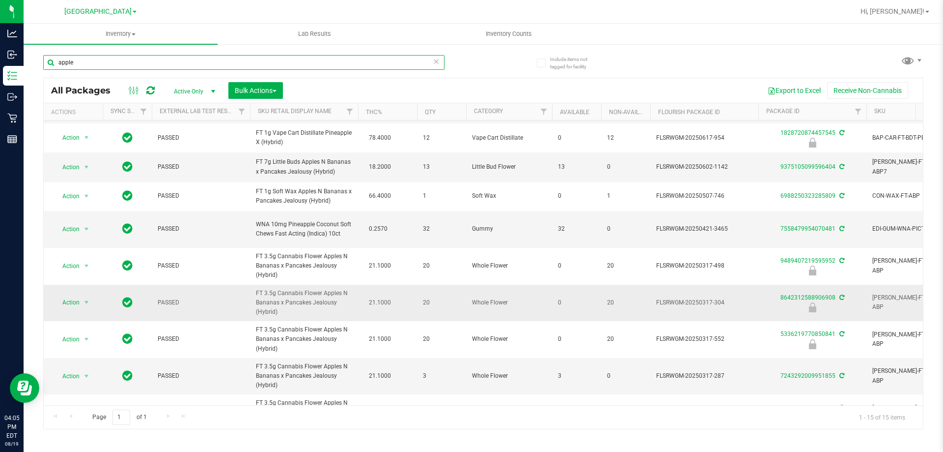
scroll to position [227, 0]
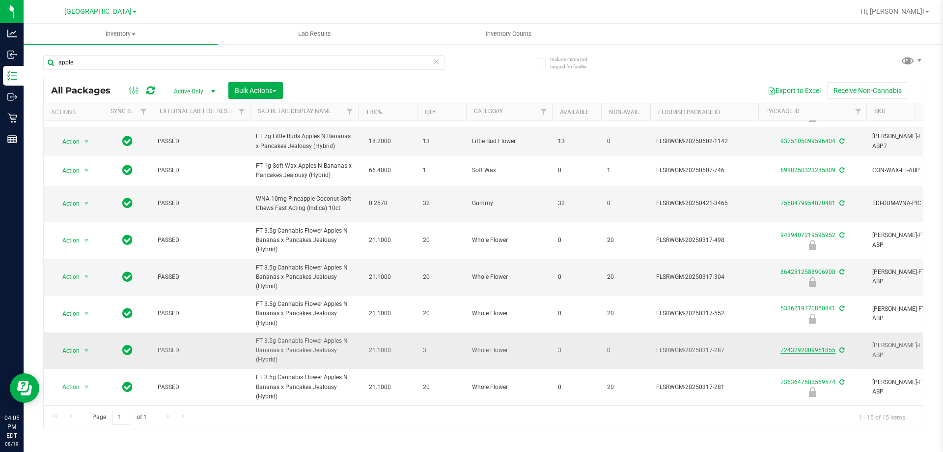
click at [814, 346] on link "7243292009951855" at bounding box center [808, 349] width 55 height 7
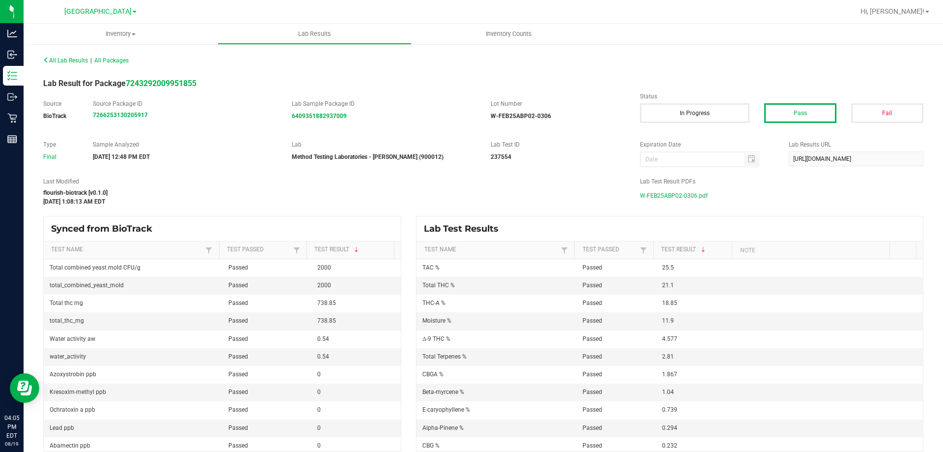
click at [655, 193] on span "W-FEB25ABP02-0306.pdf" at bounding box center [674, 195] width 68 height 15
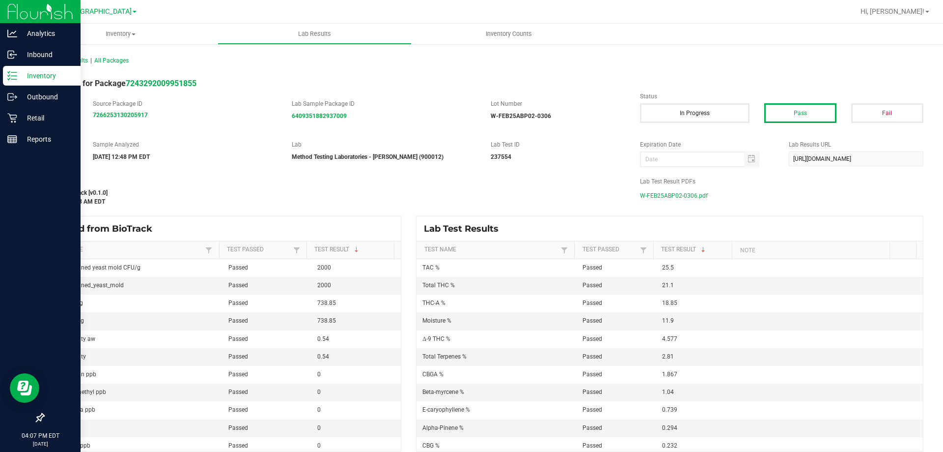
click at [18, 73] on p "Inventory" at bounding box center [46, 76] width 59 height 12
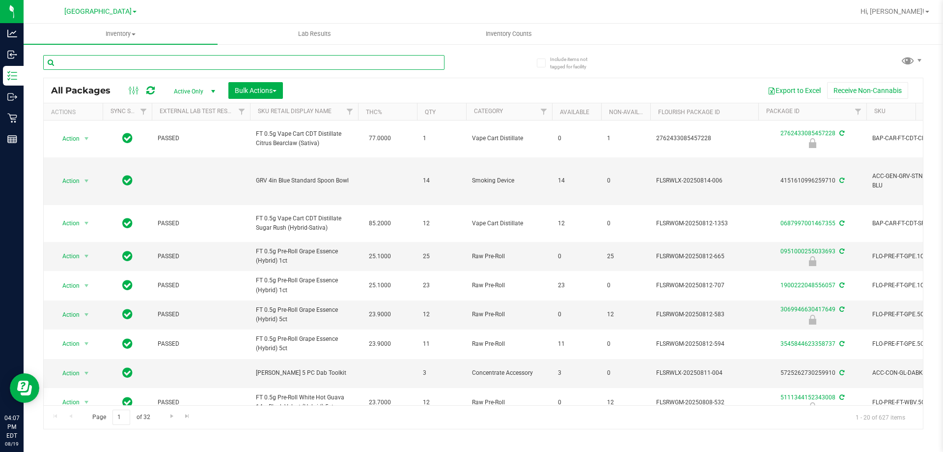
click at [118, 59] on input "text" at bounding box center [243, 62] width 401 height 15
type input "blt"
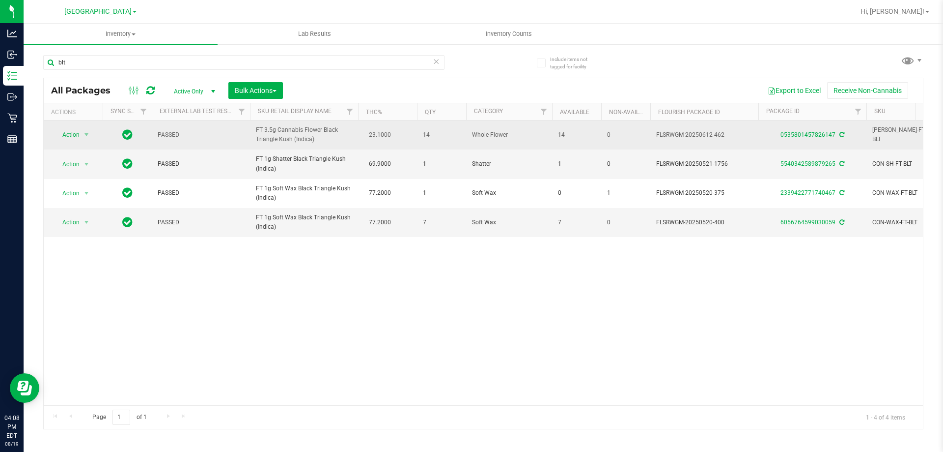
click at [804, 130] on div "0535801457826147" at bounding box center [812, 134] width 111 height 9
click at [806, 132] on link "0535801457826147" at bounding box center [808, 134] width 55 height 7
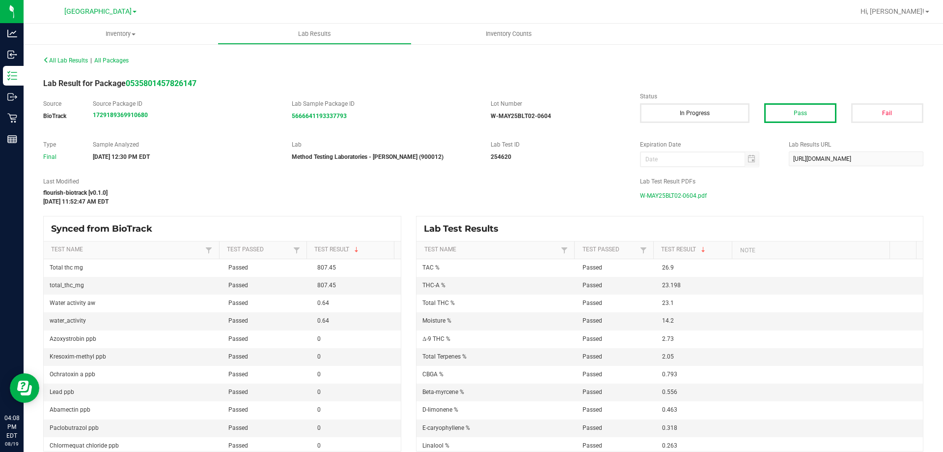
click at [691, 196] on span "W-MAY25BLT02-0604.pdf" at bounding box center [673, 195] width 67 height 15
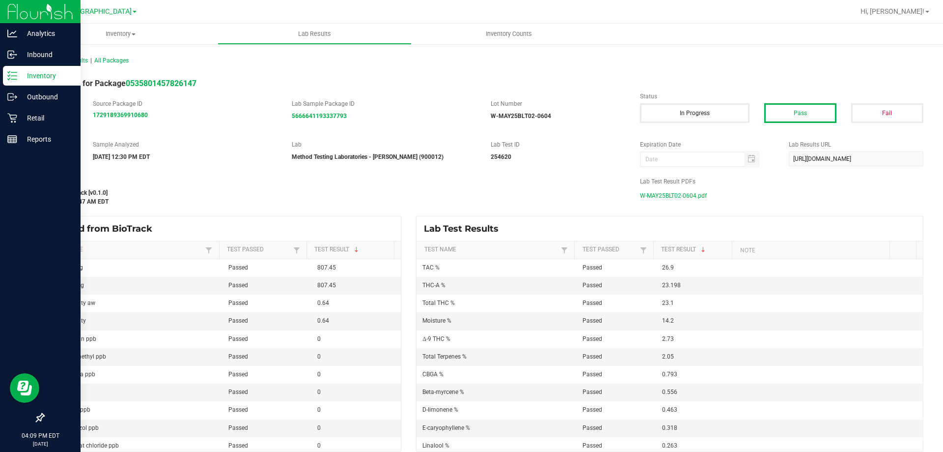
click at [21, 70] on p "Inventory" at bounding box center [46, 76] width 59 height 12
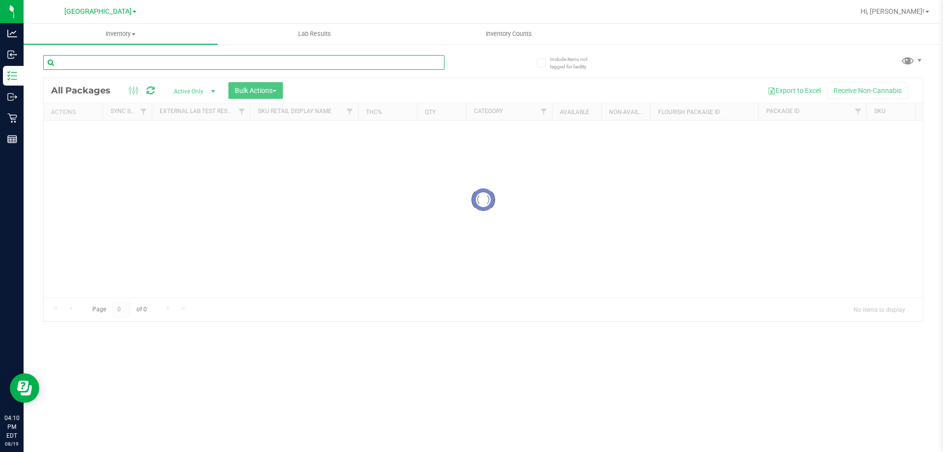
click at [141, 54] on div at bounding box center [263, 61] width 440 height 31
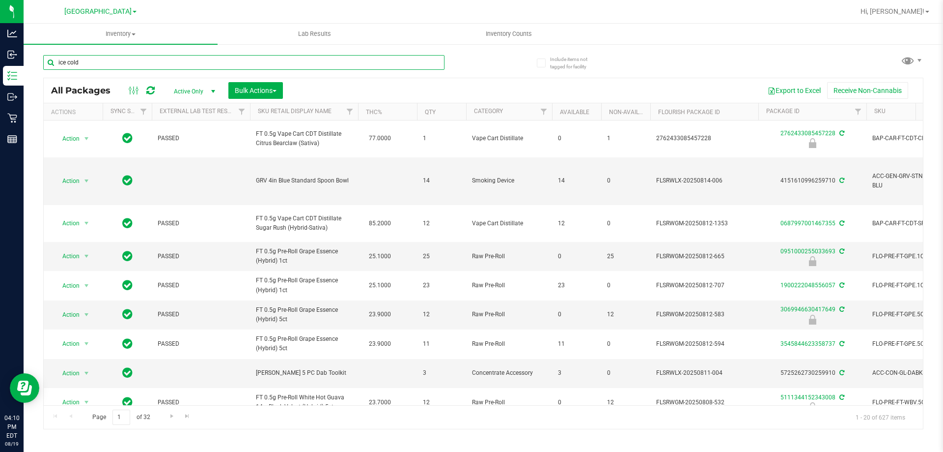
type input "ice cold"
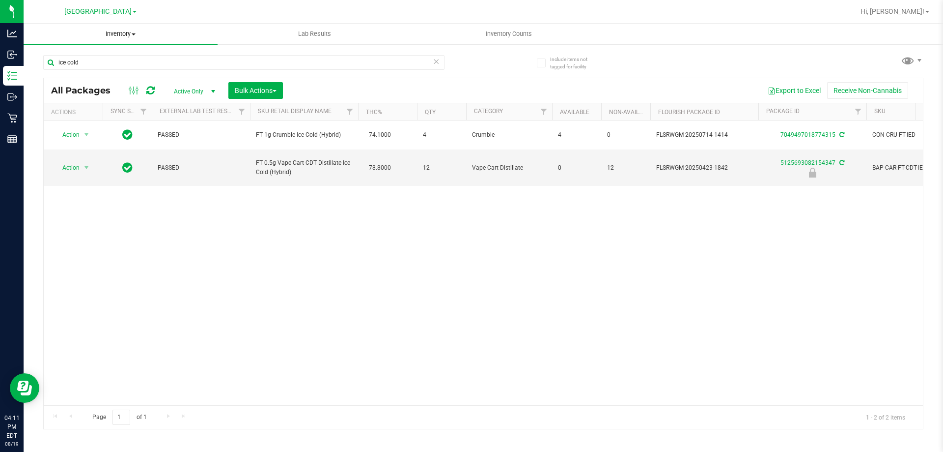
click at [128, 28] on uib-tab-heading "Inventory All packages All inventory Waste log Create inventory" at bounding box center [121, 34] width 194 height 21
click at [292, 164] on span "FT 0.5g Vape Cart CDT Distillate Ice Cold (Hybrid)" at bounding box center [304, 167] width 96 height 19
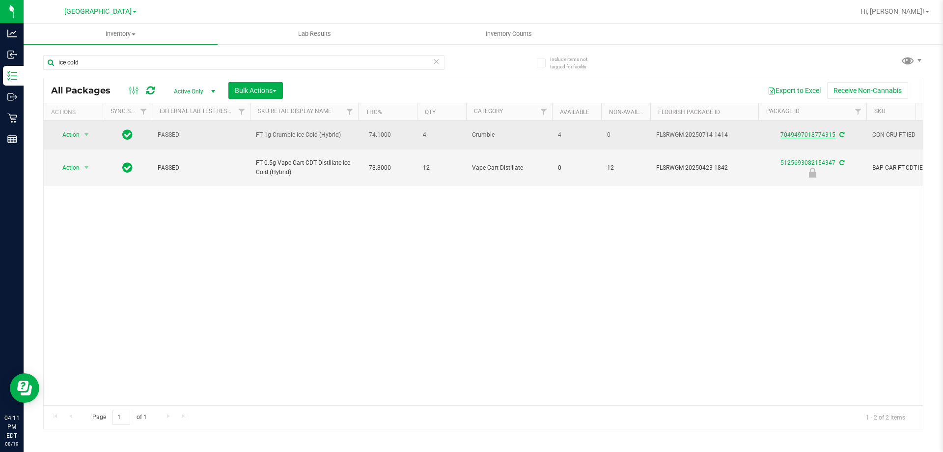
click at [808, 134] on link "7049497018774315" at bounding box center [808, 134] width 55 height 7
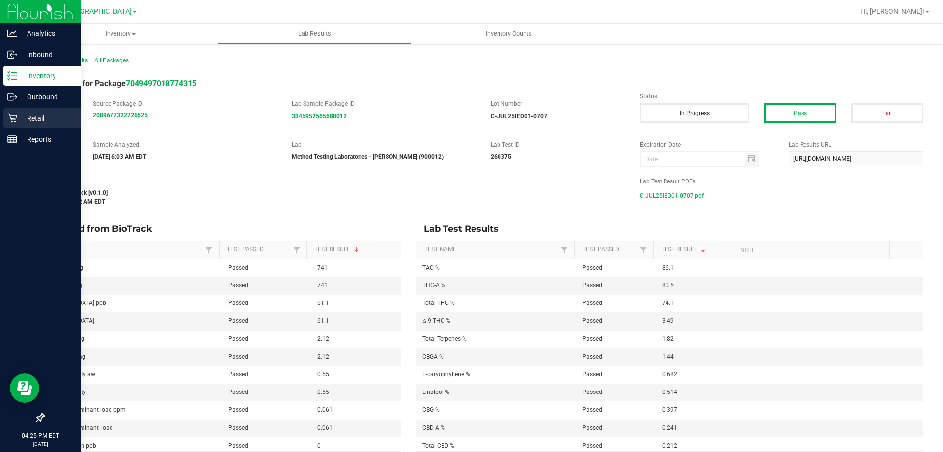
click at [3, 114] on div "Retail" at bounding box center [42, 118] width 78 height 20
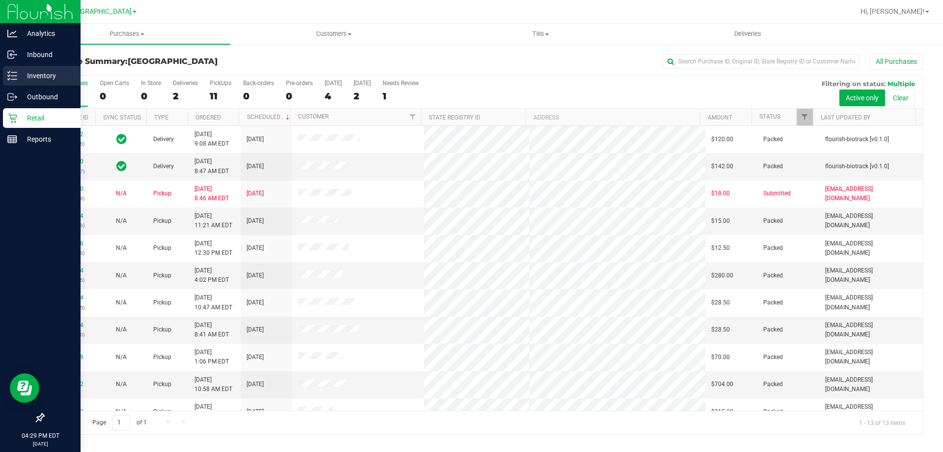
click at [18, 72] on p "Inventory" at bounding box center [46, 76] width 59 height 12
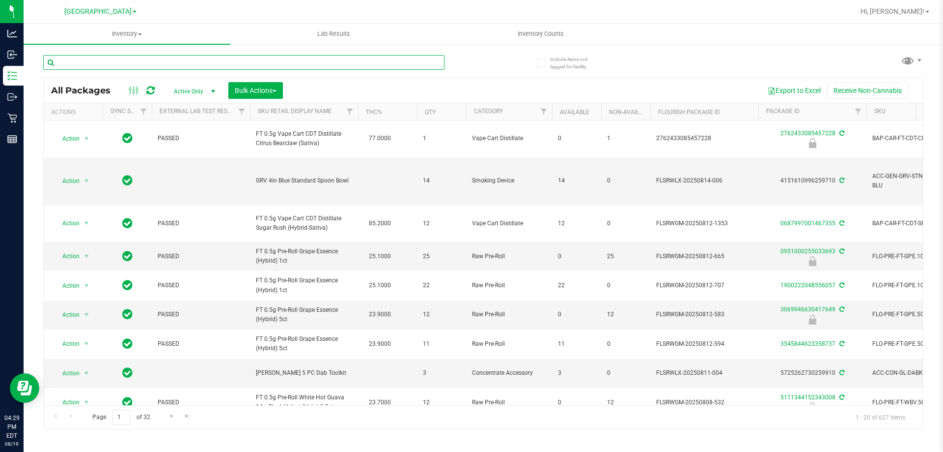
click at [236, 60] on input "text" at bounding box center [243, 62] width 401 height 15
click at [196, 93] on span "Active Only" at bounding box center [193, 92] width 54 height 14
click at [187, 146] on li "All" at bounding box center [192, 150] width 53 height 15
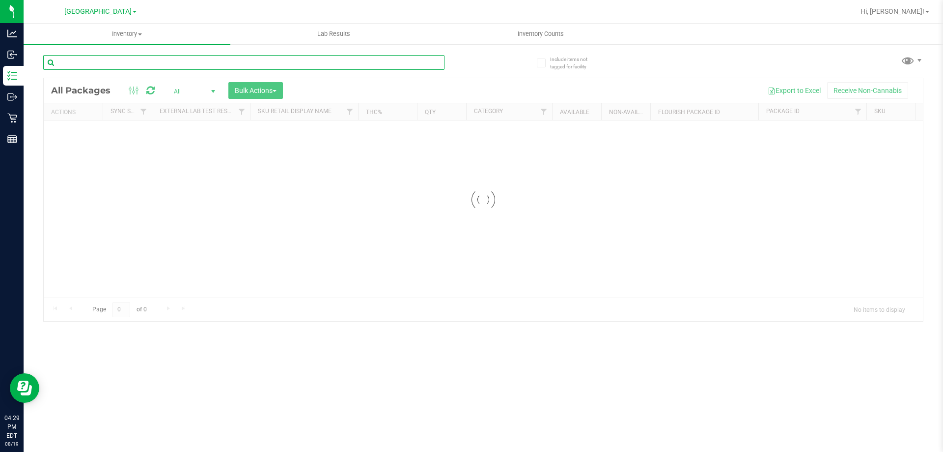
click at [127, 66] on input "text" at bounding box center [243, 62] width 401 height 15
type input "h"
type input "garlic fusion"
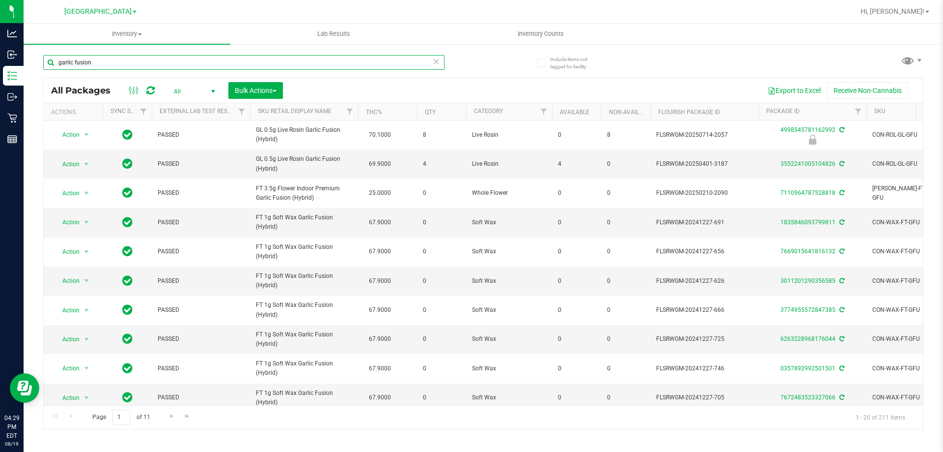
click at [58, 62] on input "garlic fusion" at bounding box center [243, 62] width 401 height 15
click at [172, 412] on span "Go to the next page" at bounding box center [172, 416] width 8 height 8
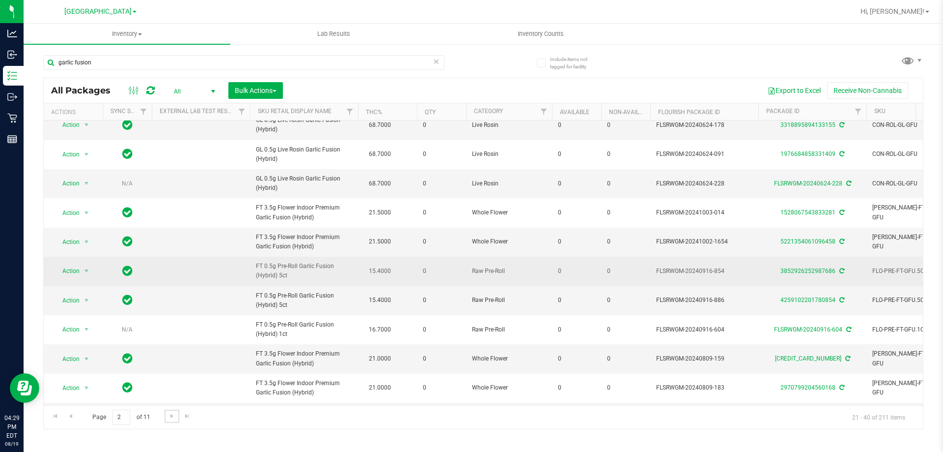
scroll to position [98, 0]
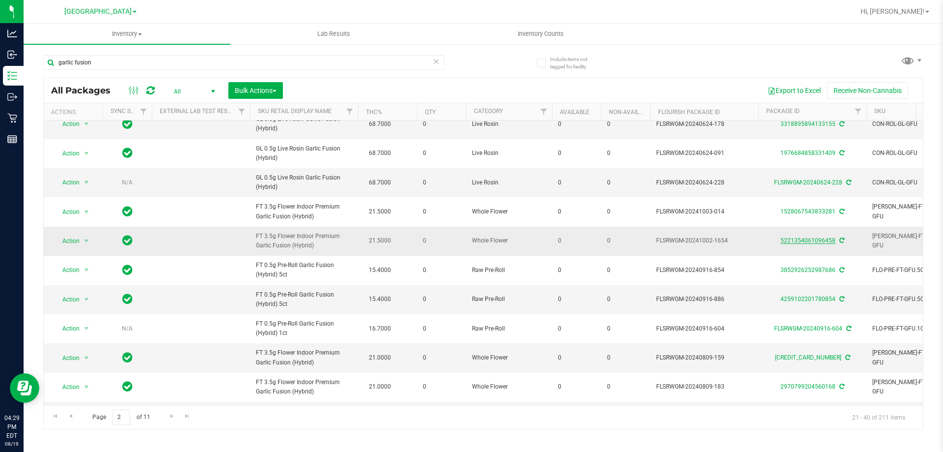
click at [815, 244] on link "5221354061096458" at bounding box center [808, 240] width 55 height 7
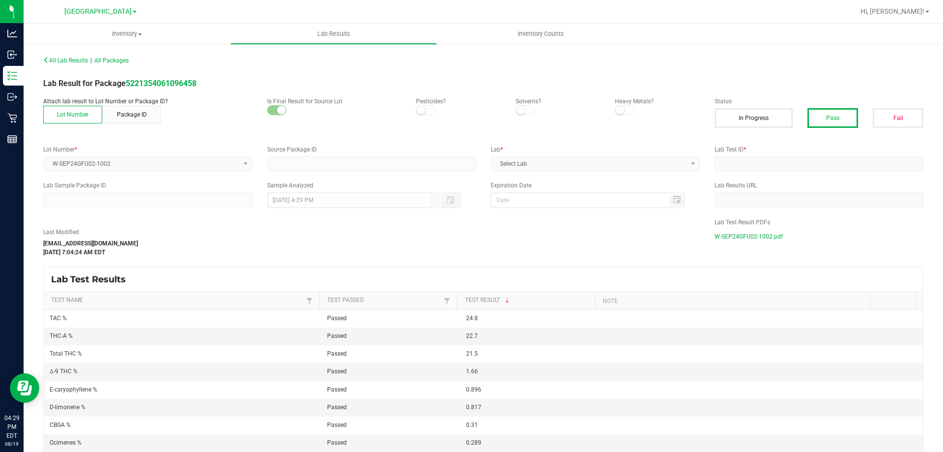
type input "5221354061096458"
type input "2410CBR0019--003"
type input "[DATE] 11:56 AM"
click at [724, 237] on span "W-SEP24GFU02-1002.pdf" at bounding box center [749, 236] width 68 height 15
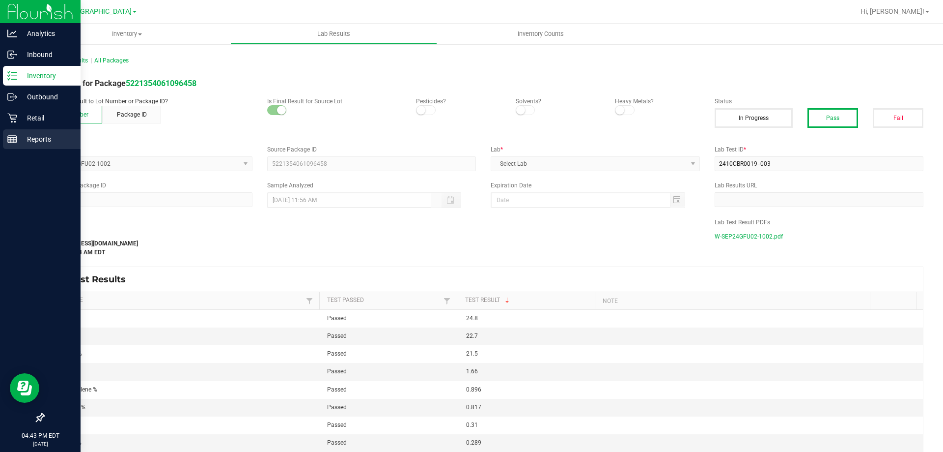
click at [2, 137] on link "Reports" at bounding box center [40, 139] width 81 height 21
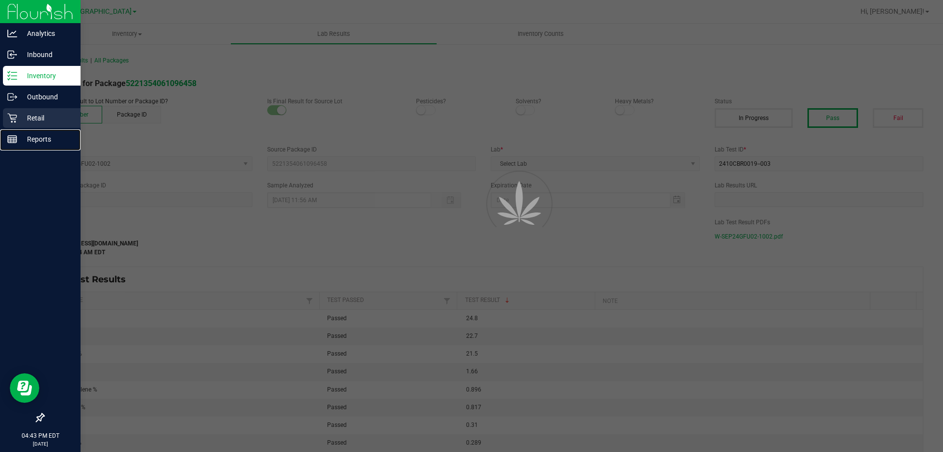
click at [4, 124] on div "Retail" at bounding box center [42, 118] width 78 height 20
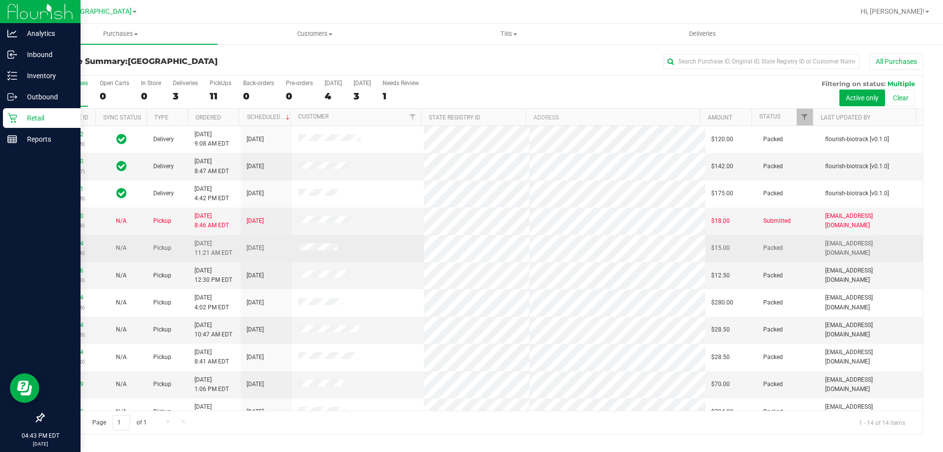
click at [273, 261] on td "[DATE]" at bounding box center [267, 248] width 52 height 27
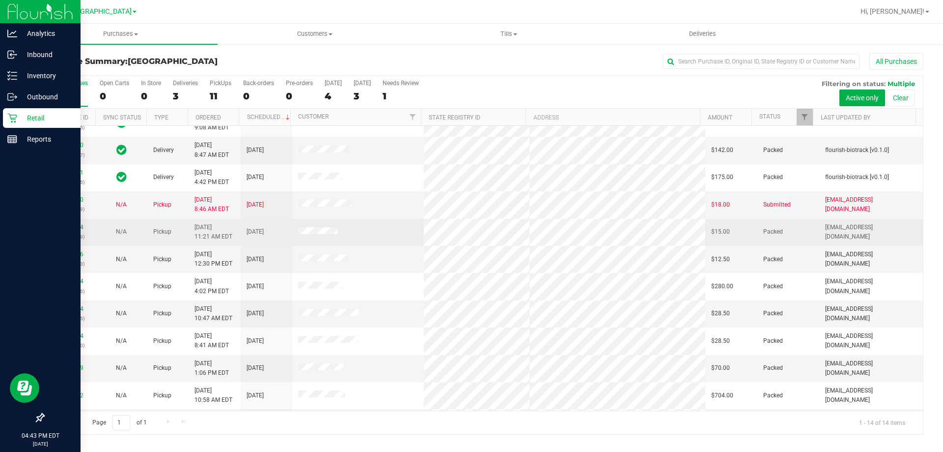
scroll to position [17, 0]
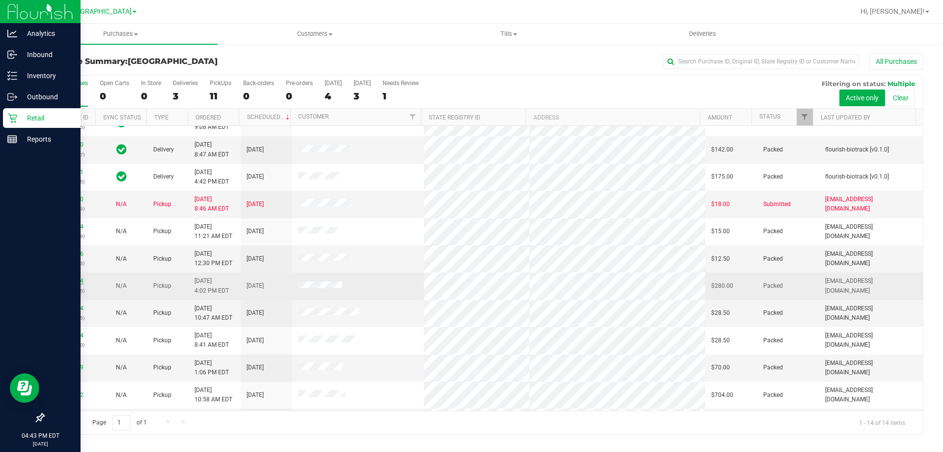
click at [71, 282] on link "11814354" at bounding box center [70, 280] width 28 height 7
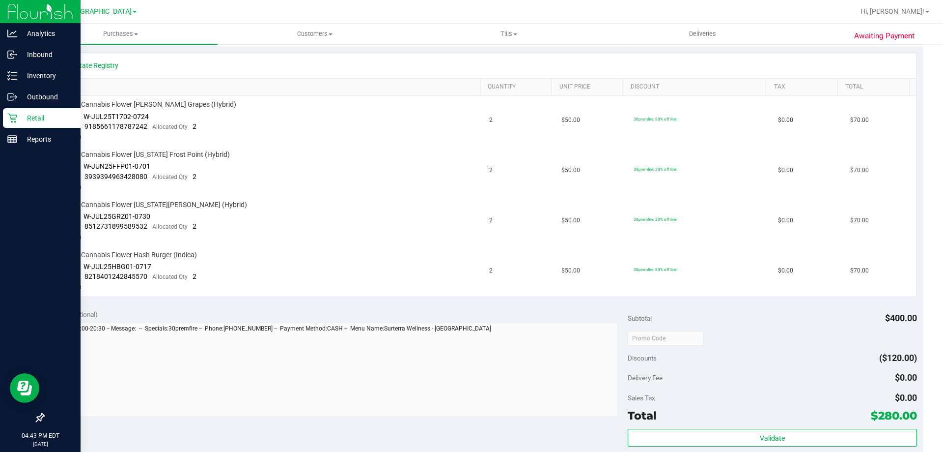
scroll to position [289, 0]
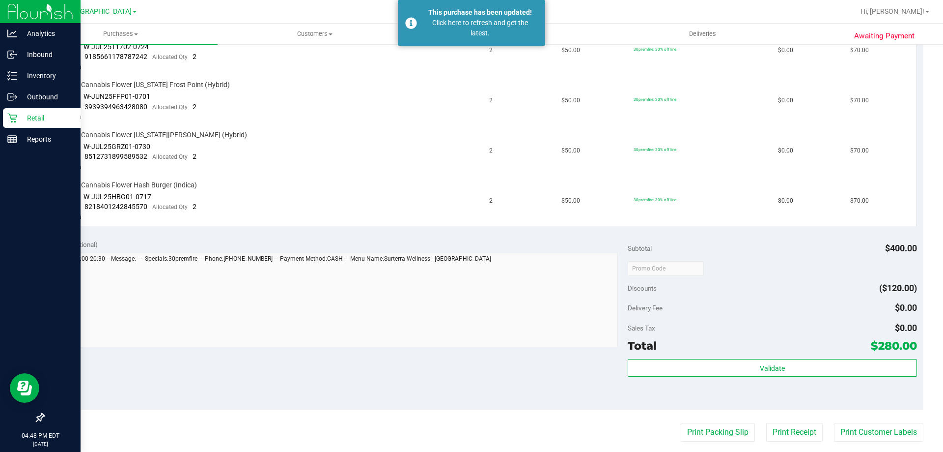
click at [18, 118] on p "Retail" at bounding box center [46, 118] width 59 height 12
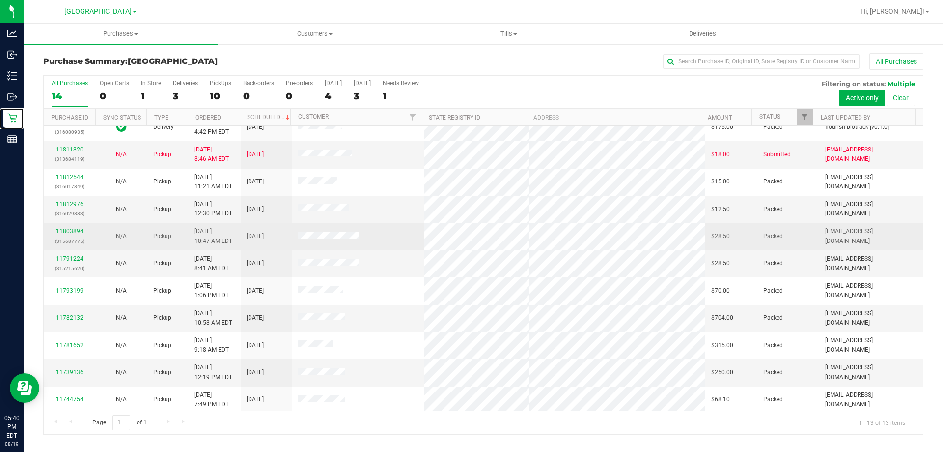
scroll to position [69, 0]
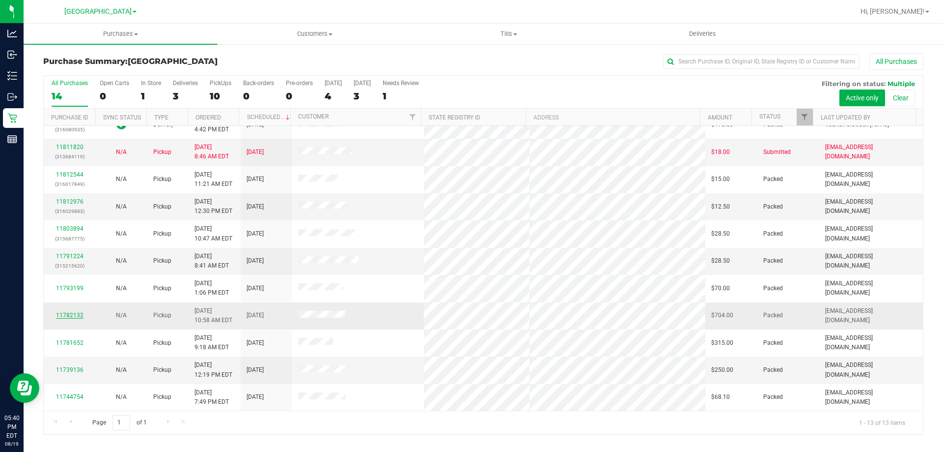
click at [69, 315] on link "11782132" at bounding box center [70, 315] width 28 height 7
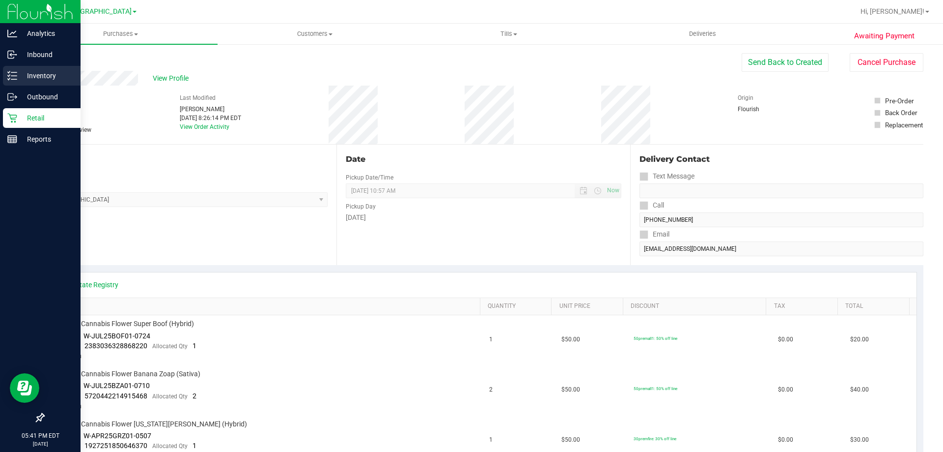
click at [5, 76] on div "Inventory" at bounding box center [42, 76] width 78 height 20
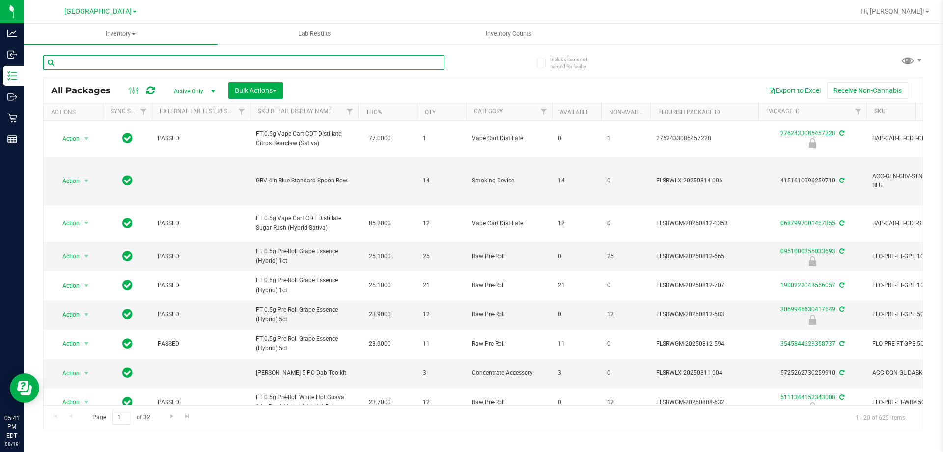
click at [109, 64] on input "text" at bounding box center [243, 62] width 401 height 15
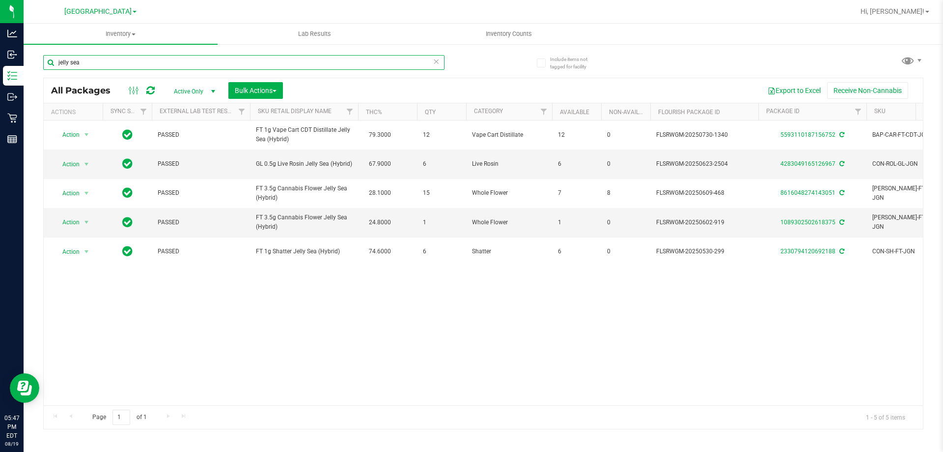
click at [103, 62] on input "jelly sea" at bounding box center [243, 62] width 401 height 15
type input "j"
type input "ffp"
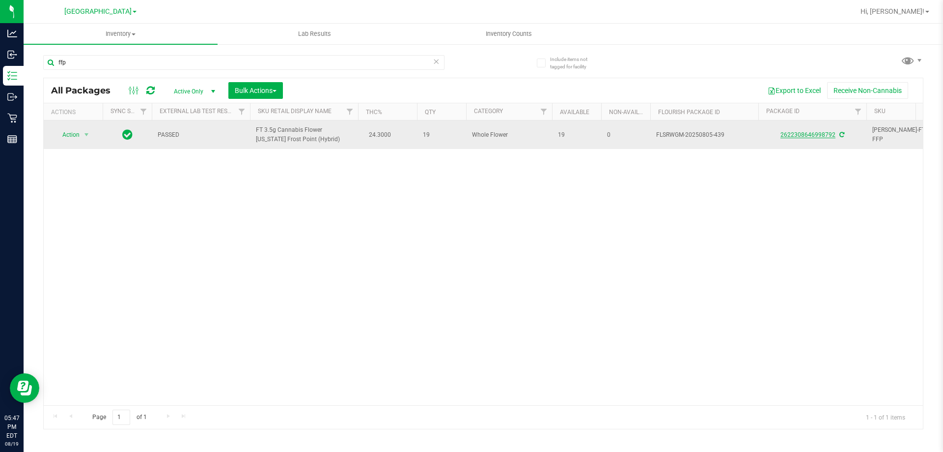
click at [811, 132] on link "2622308646998792" at bounding box center [808, 134] width 55 height 7
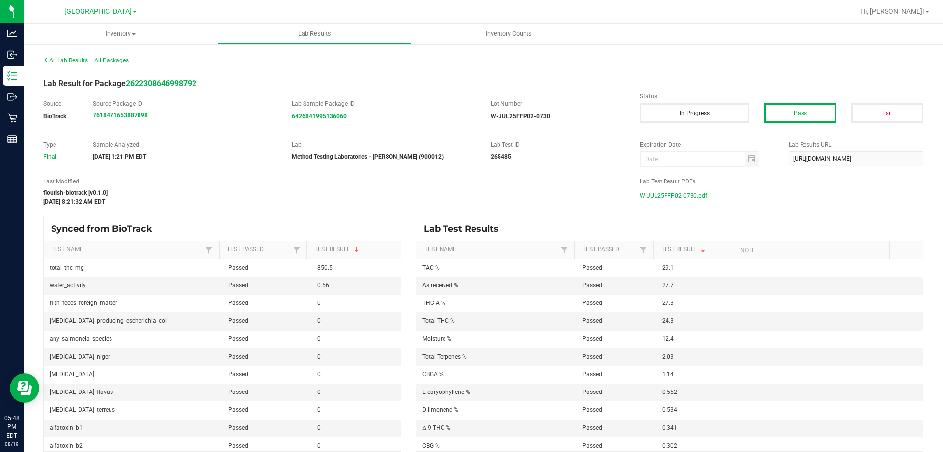
click at [686, 193] on span "W-JUL25FFP02-0730.pdf" at bounding box center [673, 195] width 67 height 15
